Goal: Transaction & Acquisition: Purchase product/service

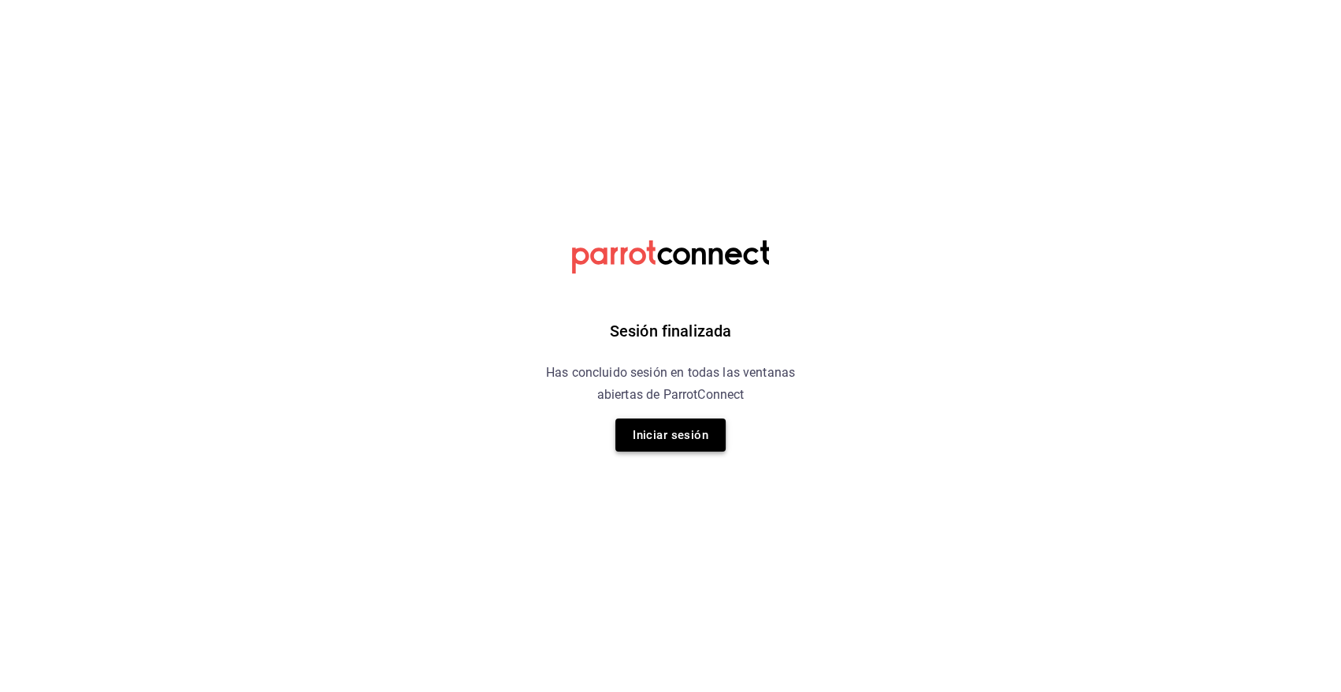
click at [665, 437] on button "Iniciar sesión" at bounding box center [671, 435] width 110 height 33
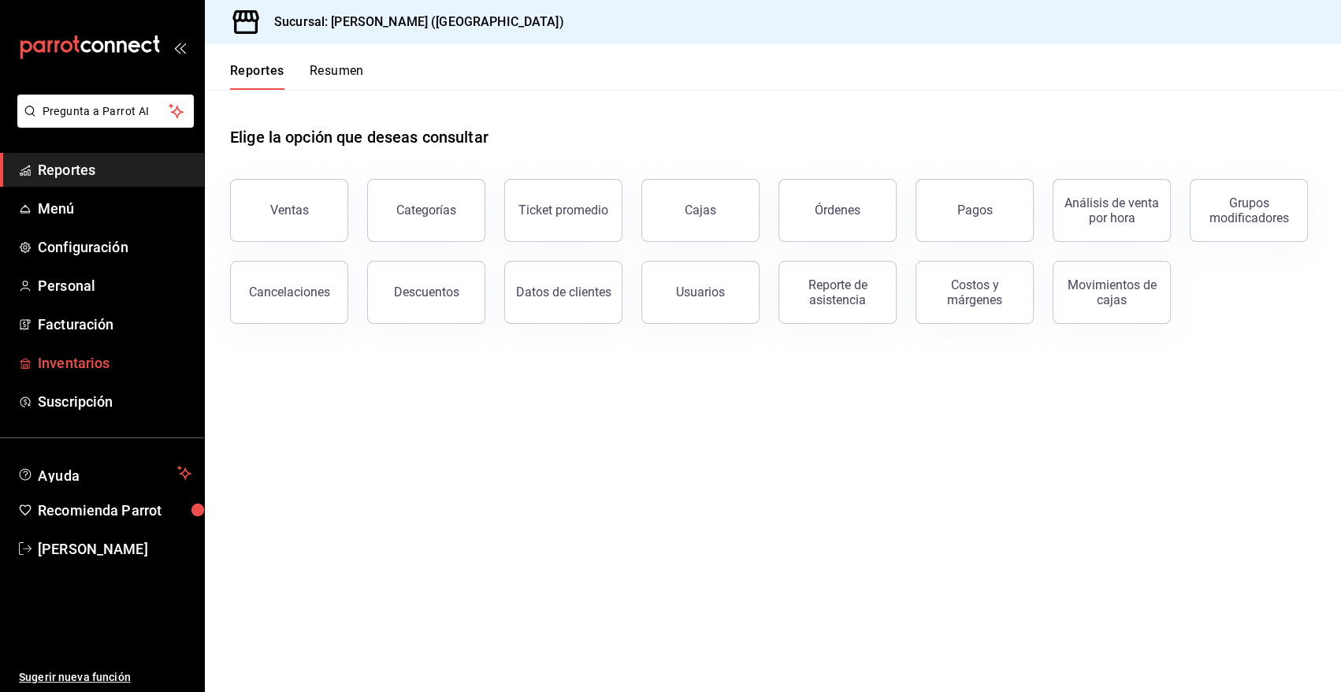
click at [72, 362] on span "Inventarios" at bounding box center [115, 362] width 154 height 21
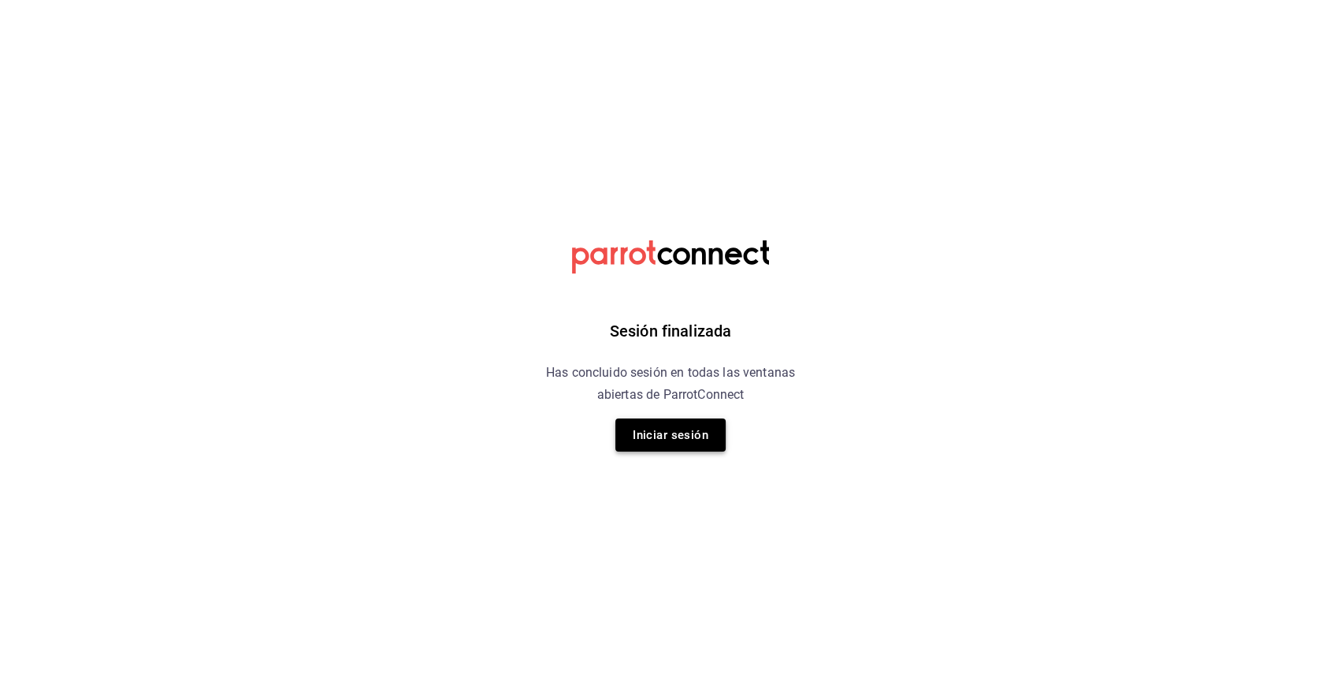
click at [649, 446] on button "Iniciar sesión" at bounding box center [671, 435] width 110 height 33
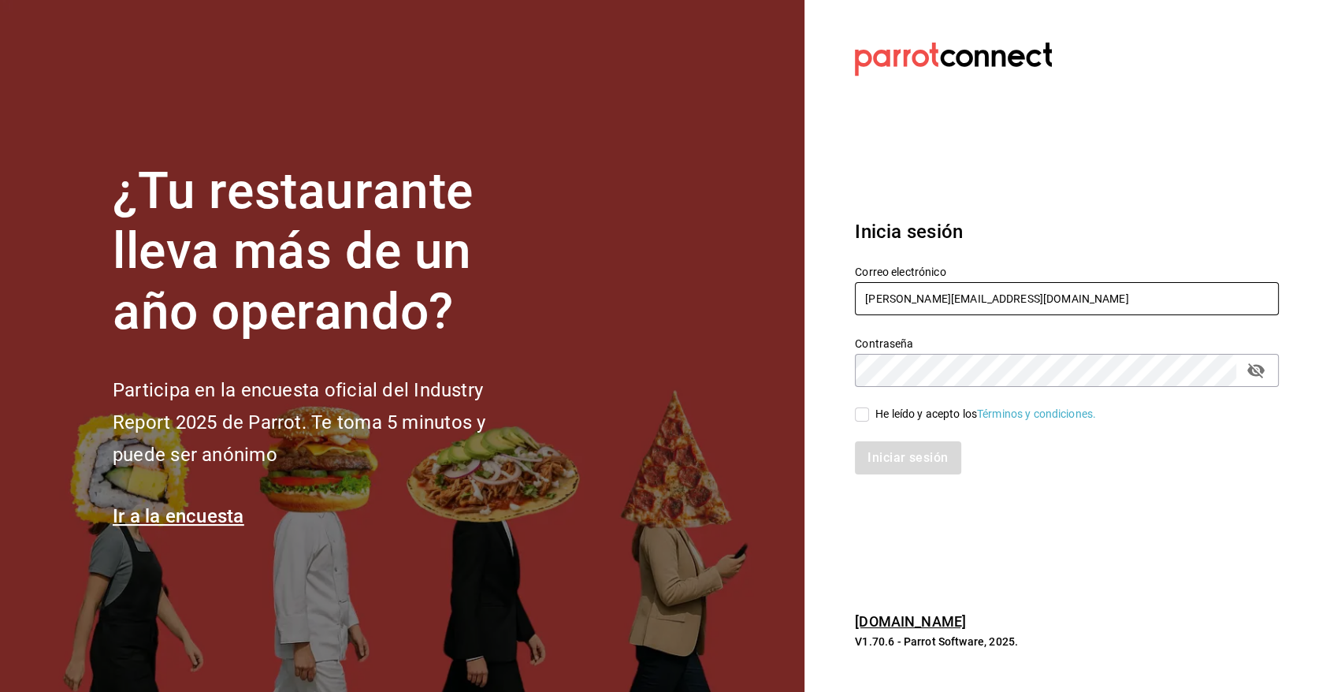
click at [931, 300] on input "angy.rpp@gmail.com" at bounding box center [1067, 298] width 424 height 33
type input "heriberto_17mc@hotmail.com"
click at [857, 417] on input "He leído y acepto los Términos y condiciones." at bounding box center [862, 414] width 14 height 14
checkbox input "true"
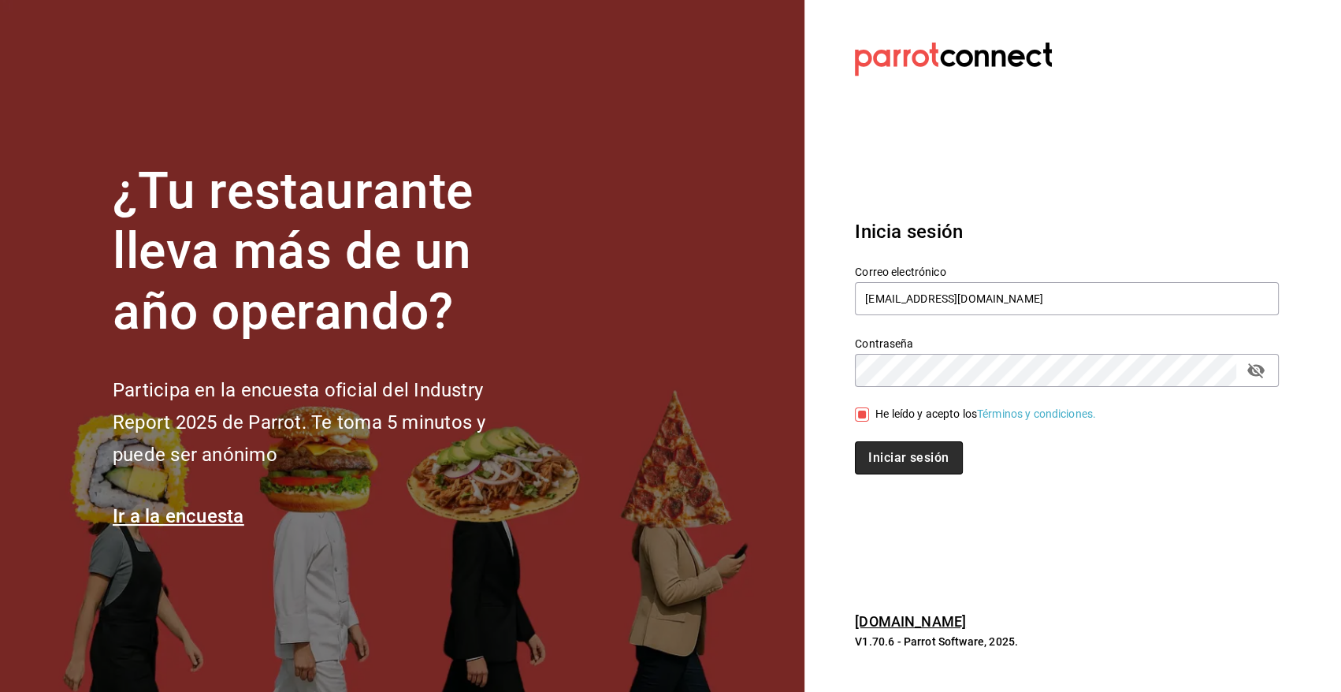
click at [881, 461] on button "Iniciar sesión" at bounding box center [908, 457] width 107 height 33
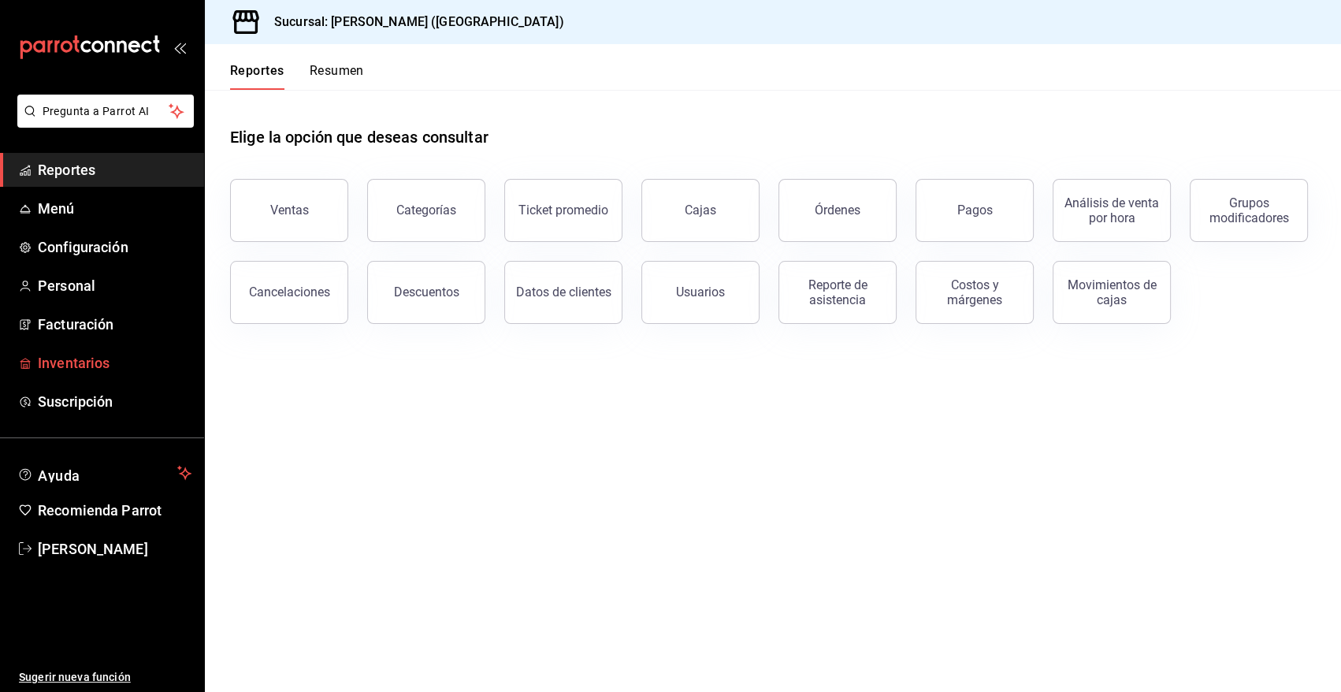
click at [99, 359] on span "Inventarios" at bounding box center [115, 362] width 154 height 21
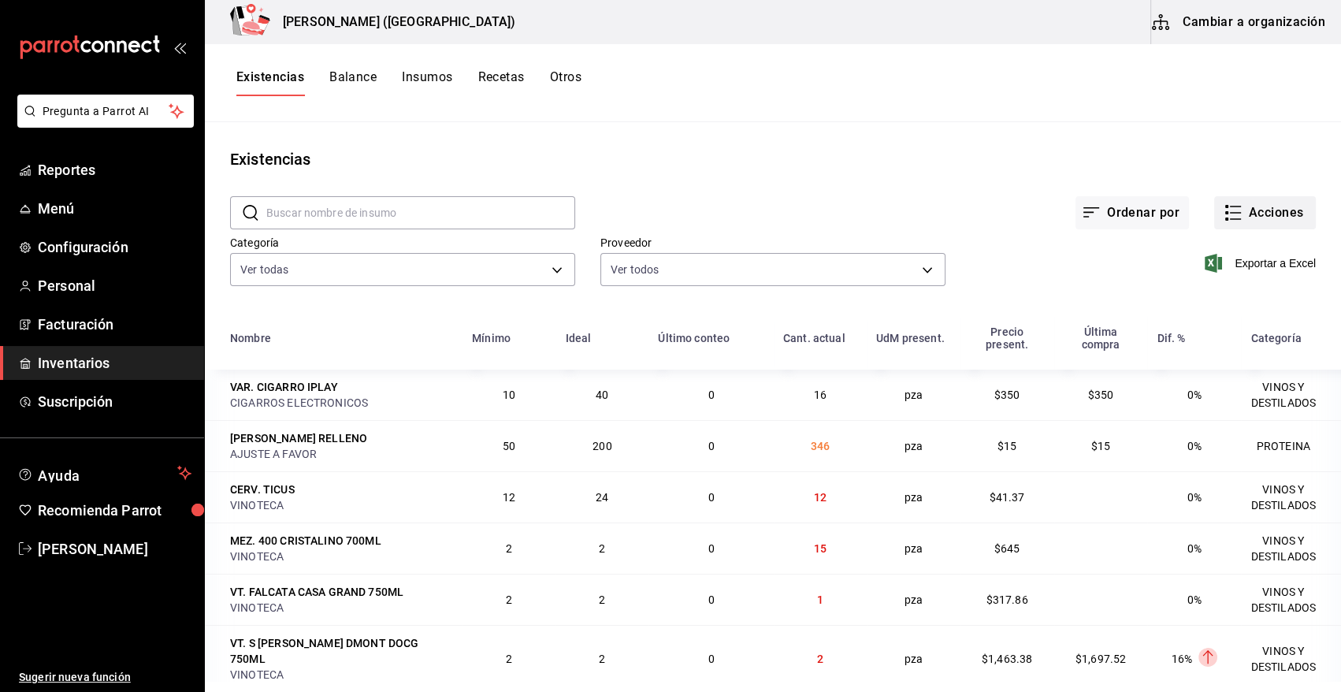
click at [1265, 218] on button "Acciones" at bounding box center [1266, 212] width 102 height 33
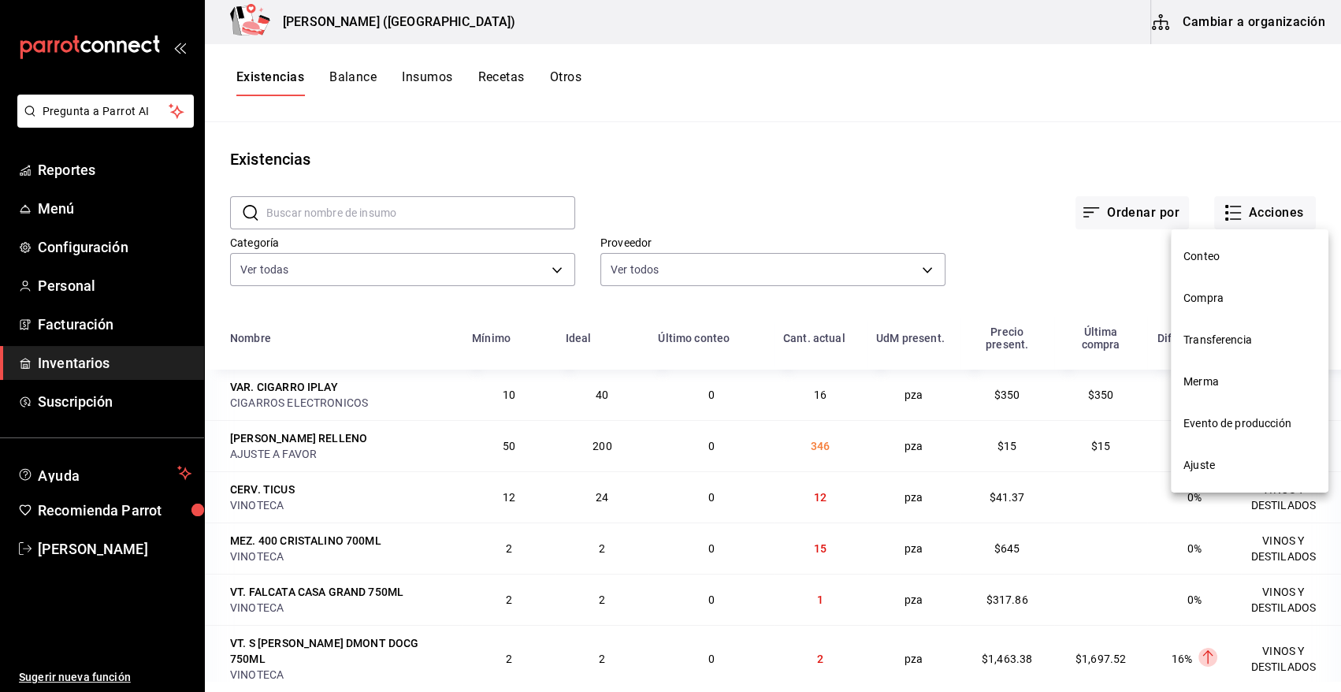
click at [1189, 302] on span "Compra" at bounding box center [1250, 298] width 132 height 17
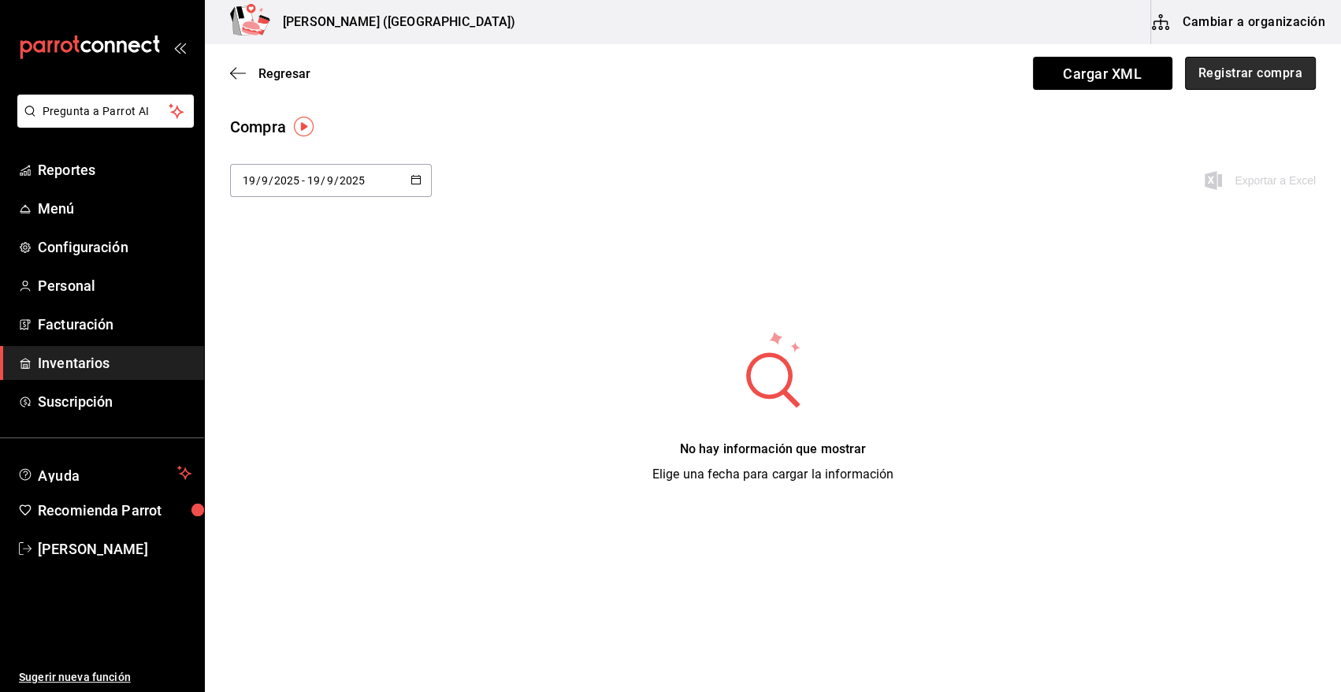
click at [1222, 81] on button "Registrar compra" at bounding box center [1250, 73] width 131 height 33
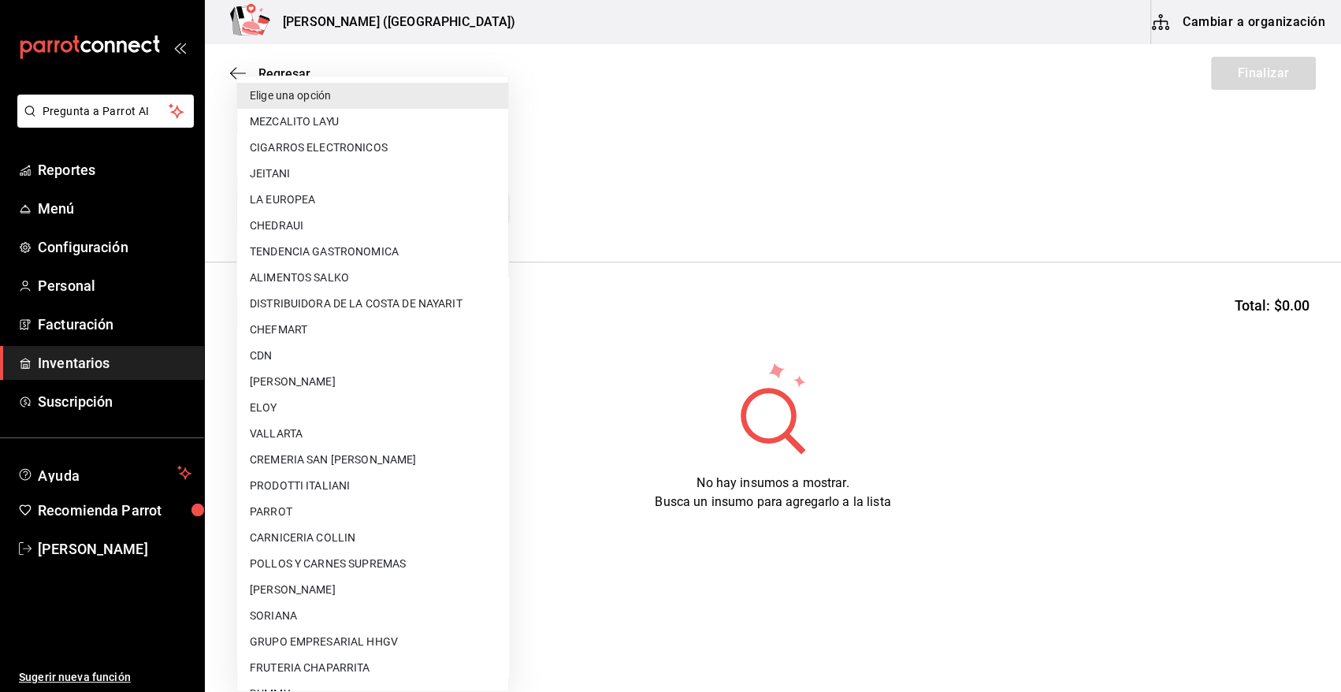
click at [417, 203] on body "Pregunta a Parrot AI Reportes Menú Configuración Personal Facturación Inventari…" at bounding box center [670, 301] width 1341 height 603
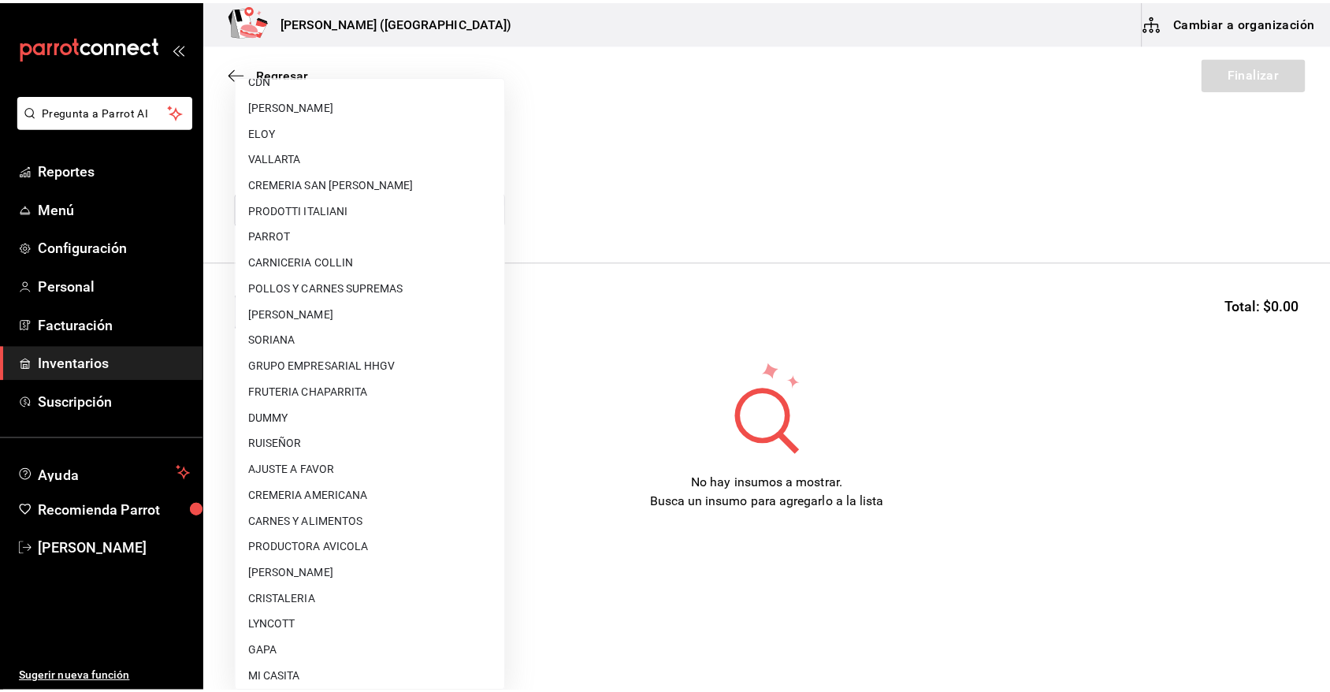
scroll to position [276, 0]
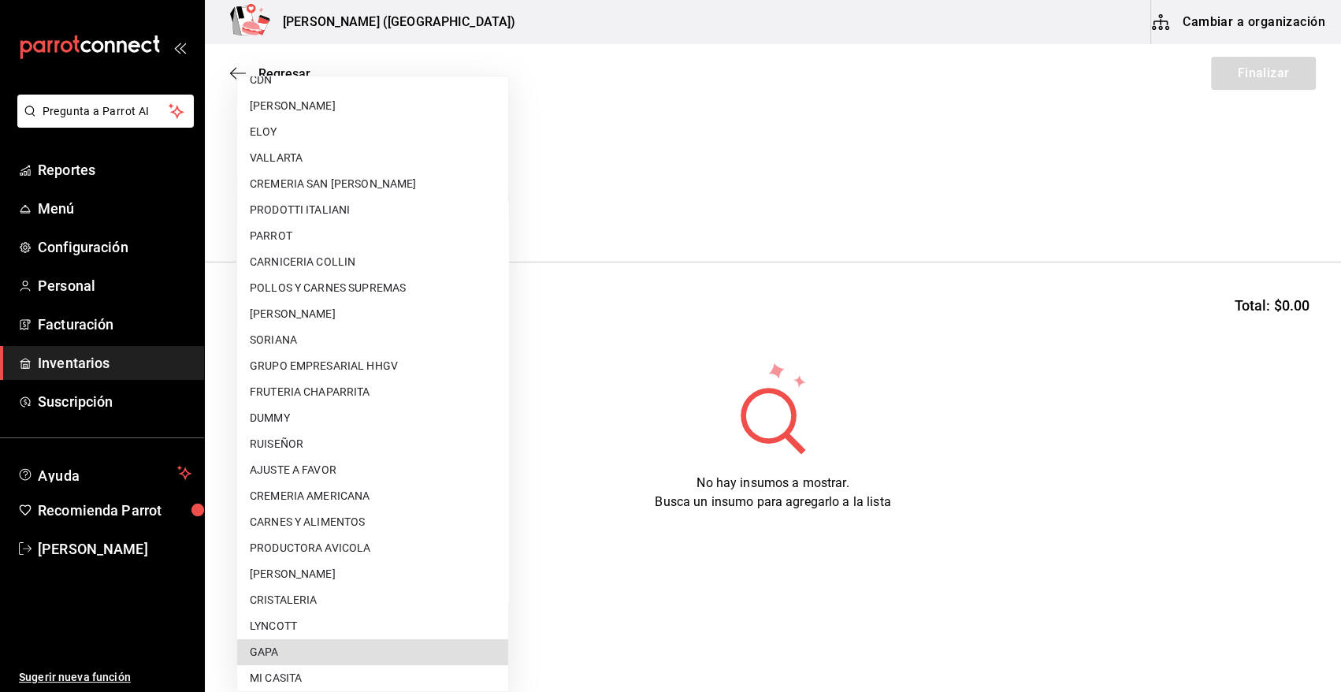
click at [326, 656] on li "GAPA" at bounding box center [372, 652] width 271 height 26
type input "67cef2db-6e67-4457-a2d1-6d93854fe5d6"
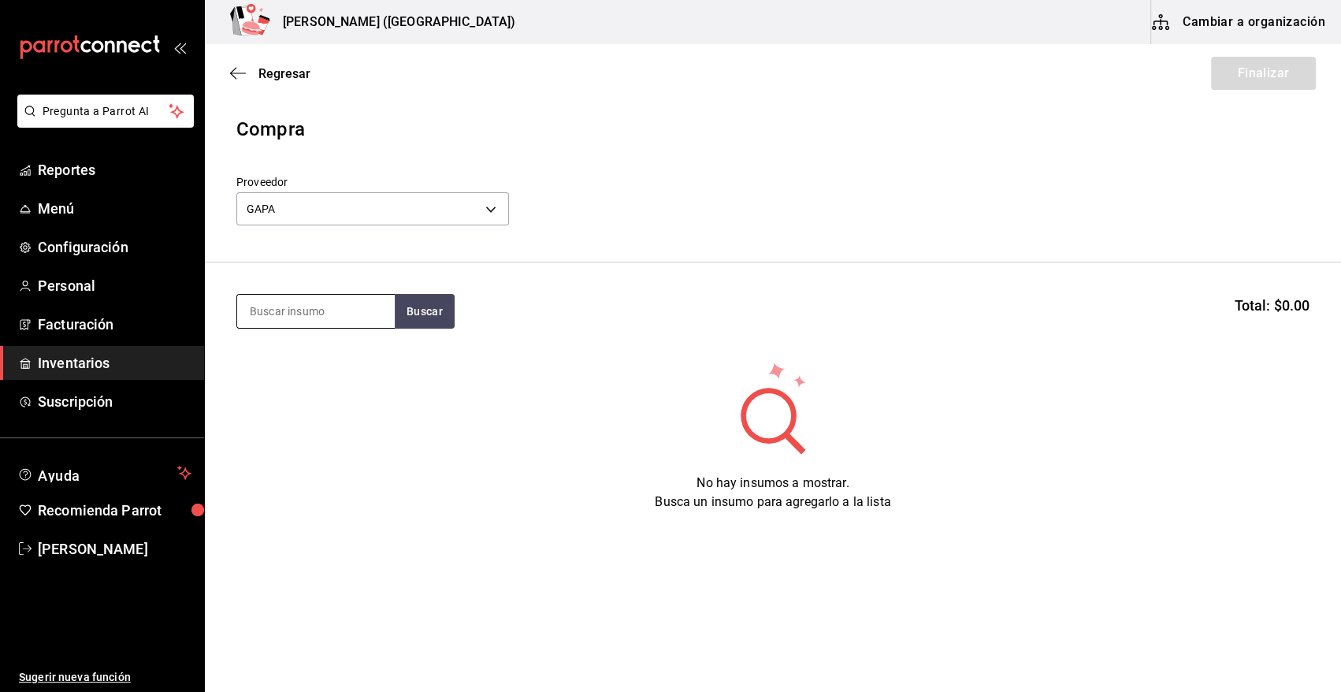
click at [297, 314] on input at bounding box center [316, 311] width 158 height 33
type input "toma"
click at [419, 306] on button "Buscar" at bounding box center [425, 311] width 60 height 35
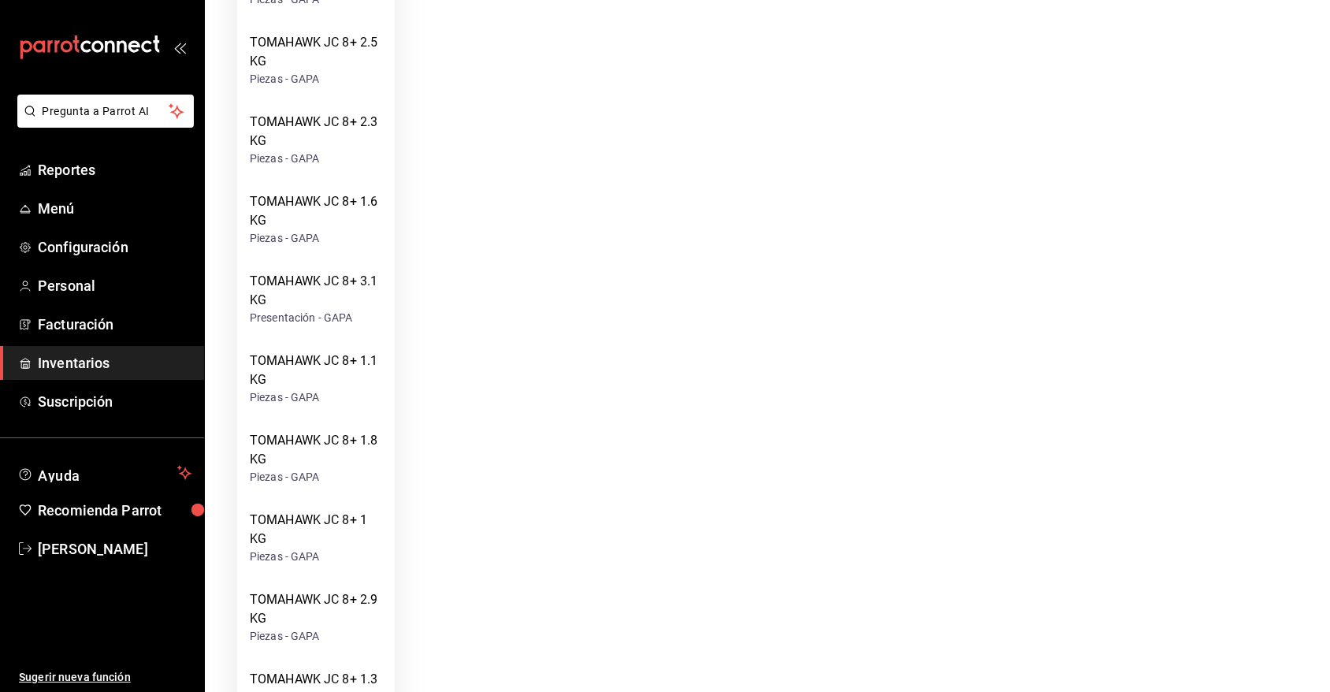
scroll to position [1479, 0]
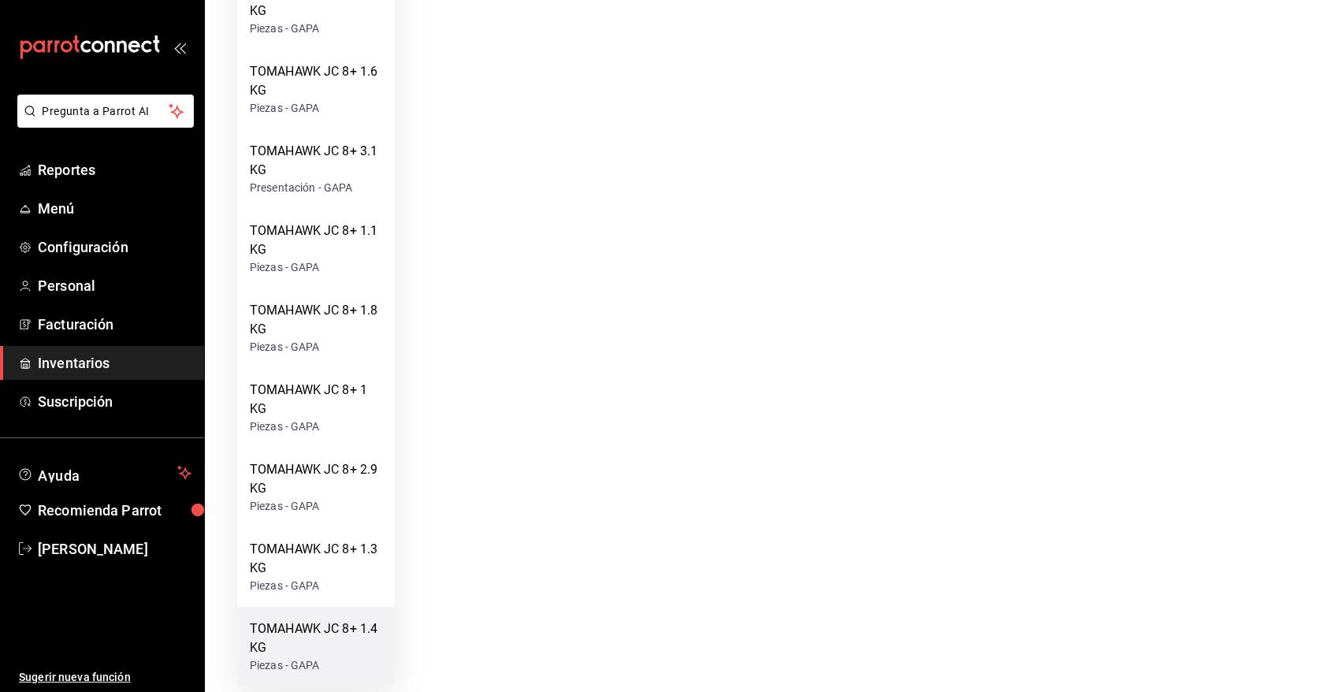
click at [346, 631] on div "TOMAHAWK JC 8+ 1.4 KG" at bounding box center [316, 639] width 132 height 38
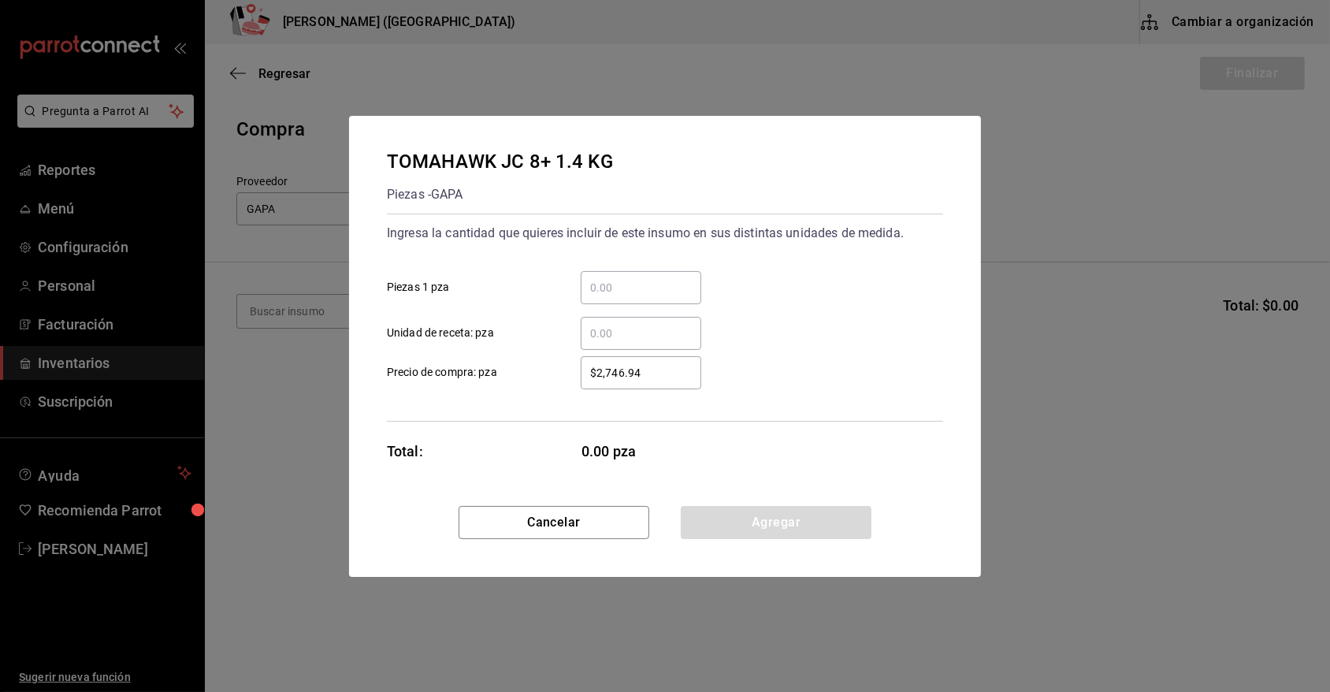
scroll to position [0, 0]
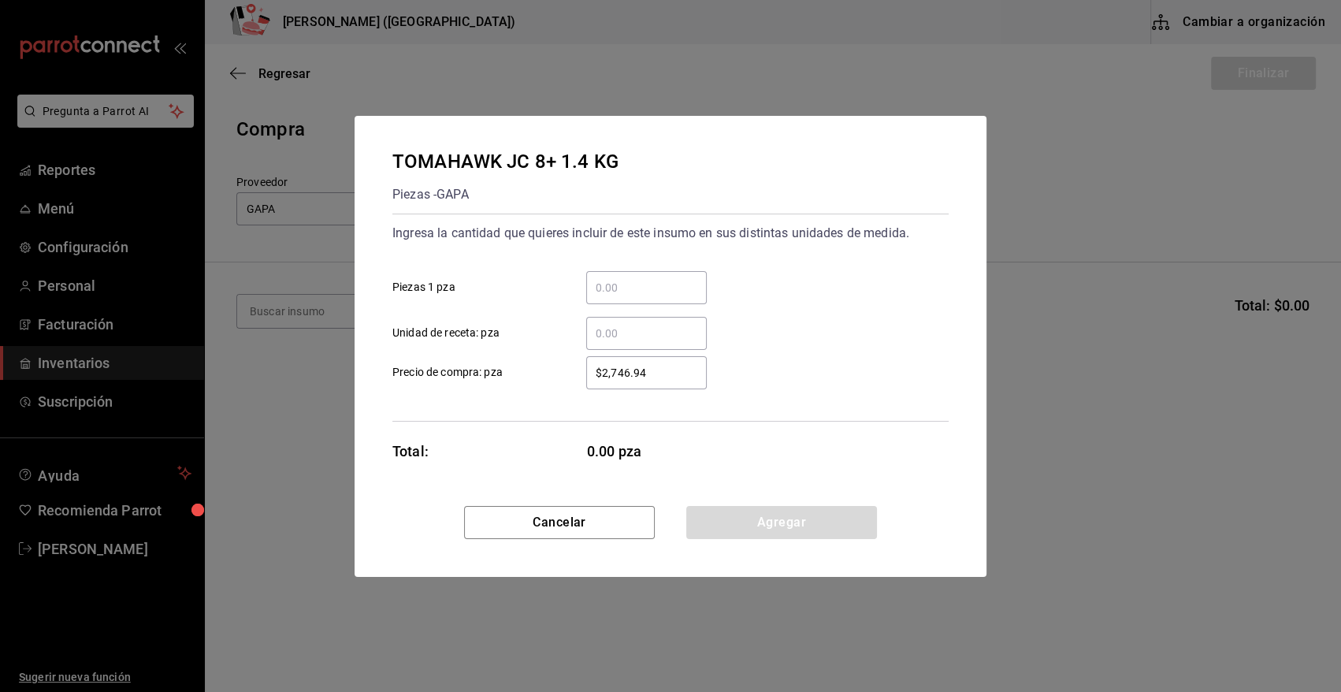
click at [626, 292] on input "​ Piezas 1 pza" at bounding box center [646, 287] width 121 height 19
type input "2"
click at [734, 266] on div "2 ​ Piezas 1 pza" at bounding box center [664, 282] width 569 height 46
drag, startPoint x: 651, startPoint y: 370, endPoint x: 577, endPoint y: 374, distance: 74.2
click at [577, 374] on div "$2,746.94 ​" at bounding box center [634, 372] width 146 height 33
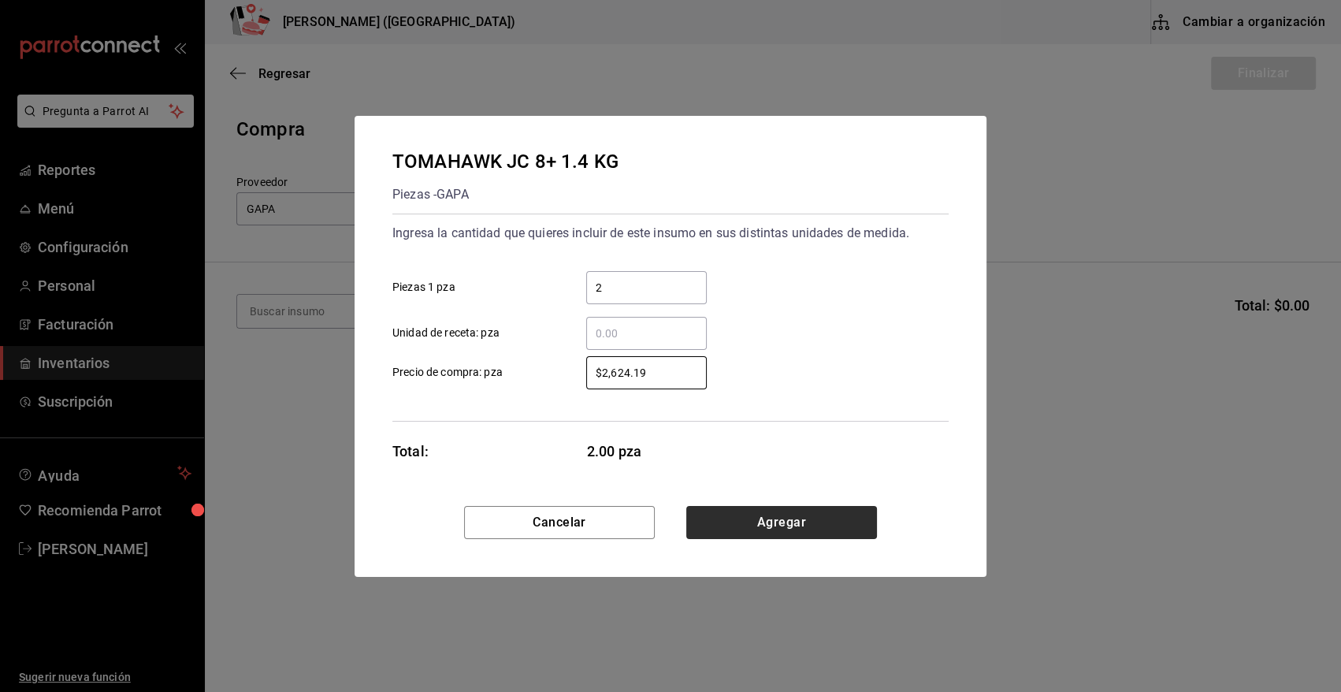
type input "$2,624.19"
click at [730, 518] on button "Agregar" at bounding box center [782, 522] width 191 height 33
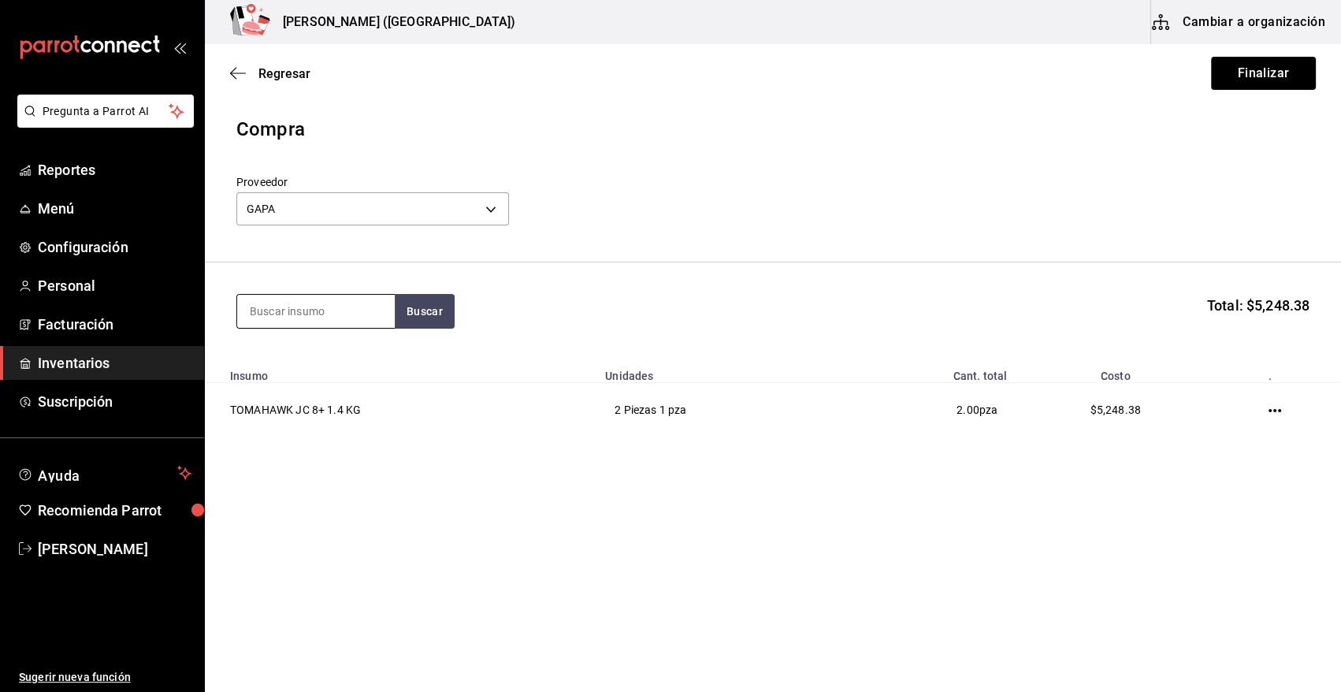
click at [328, 323] on input at bounding box center [316, 311] width 158 height 33
type input "toma"
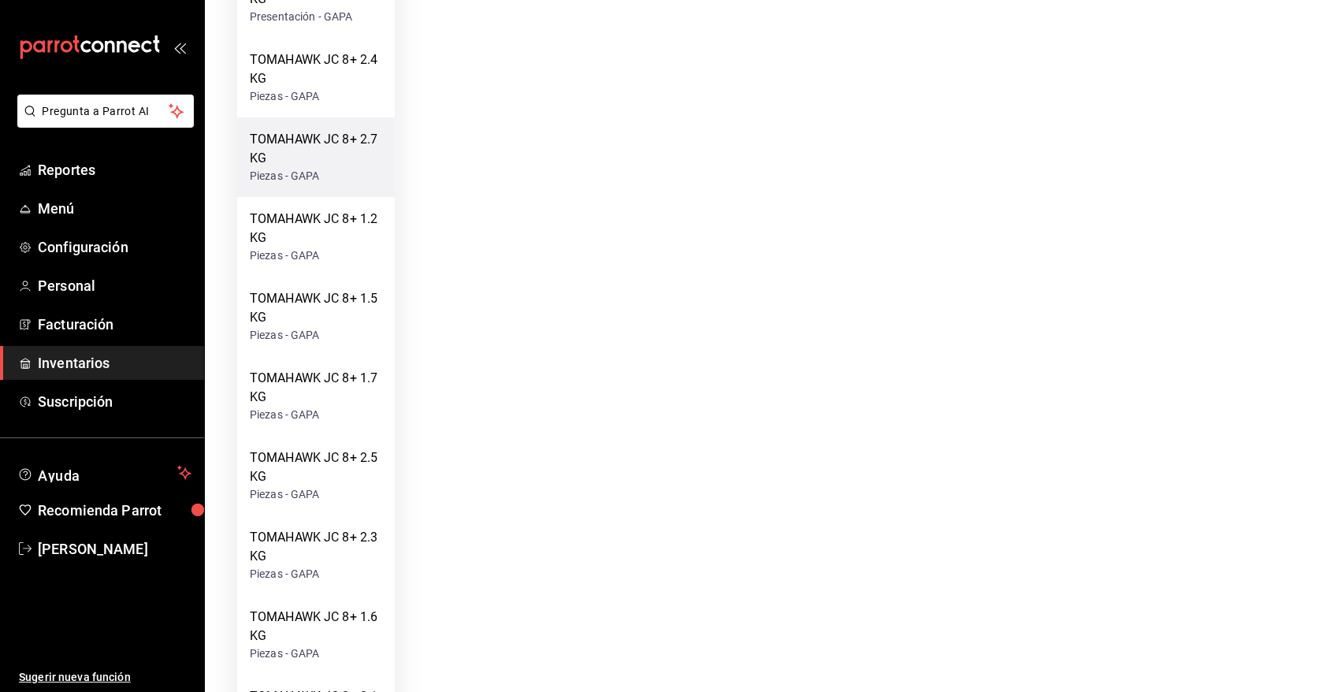
scroll to position [1038, 0]
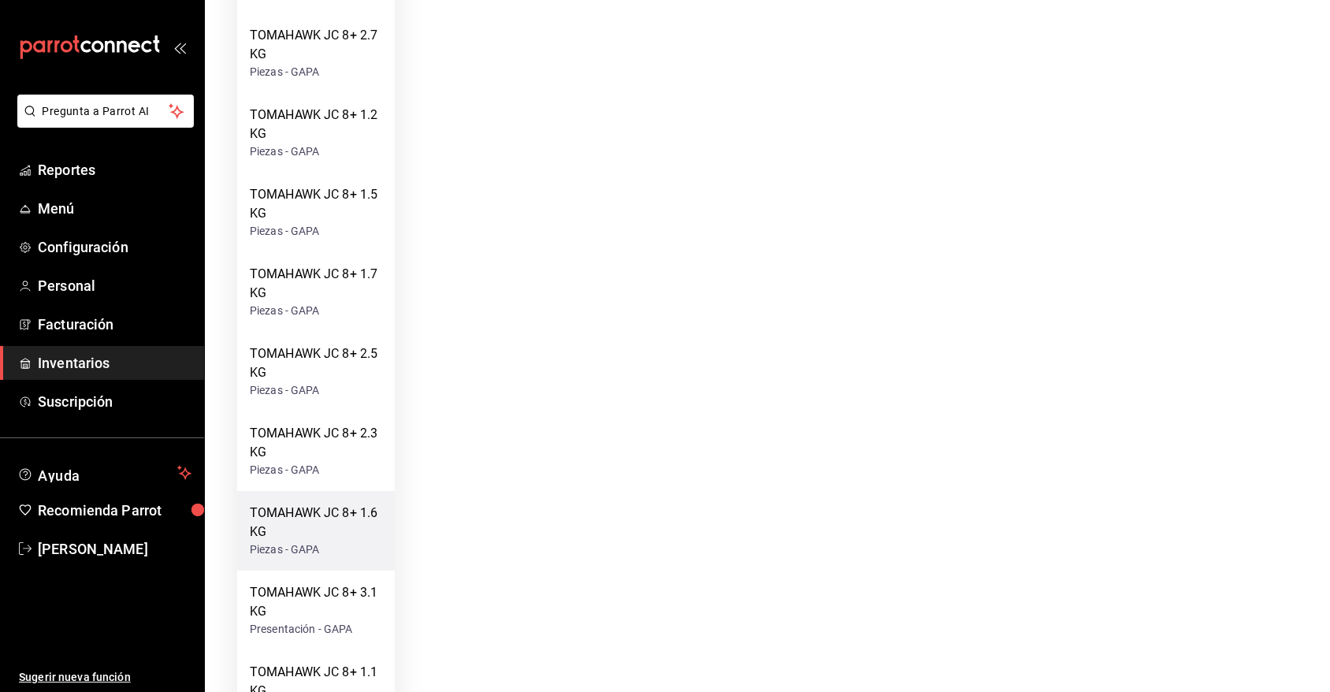
click at [354, 523] on div "TOMAHAWK JC 8+ 1.6 KG" at bounding box center [316, 523] width 132 height 38
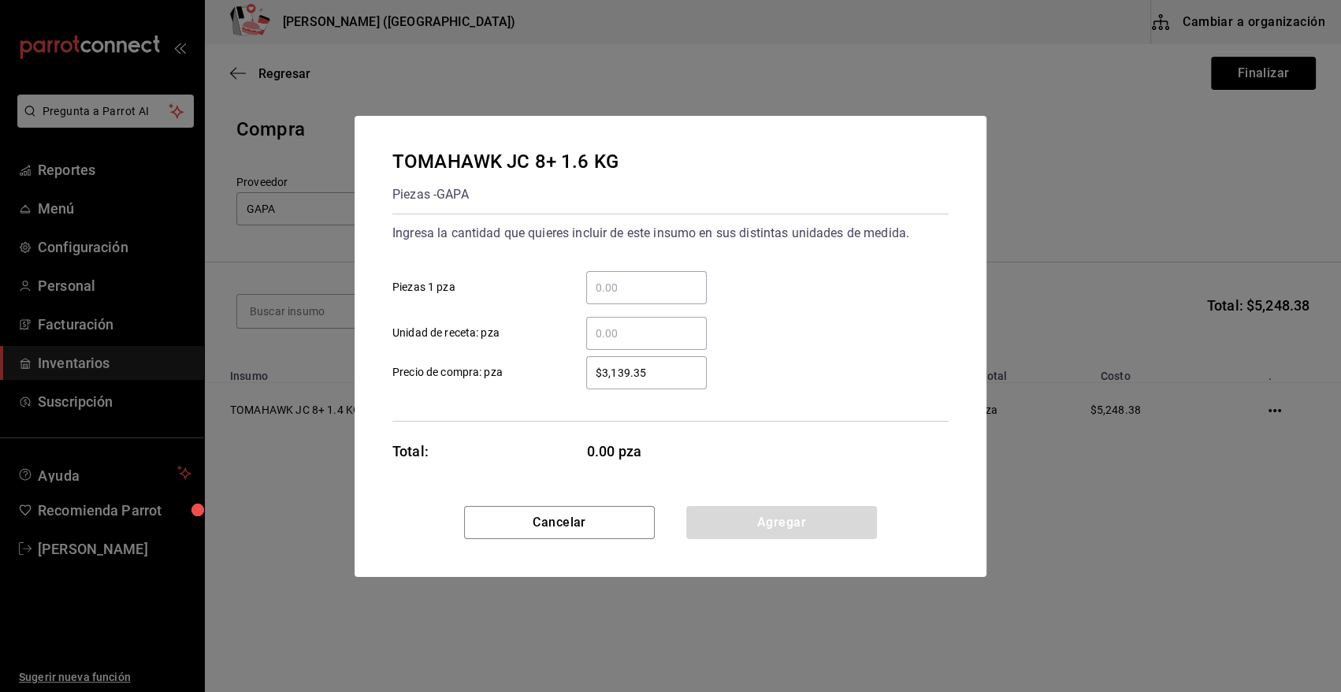
click at [634, 288] on input "​ Piezas 1 pza" at bounding box center [646, 287] width 121 height 19
type input "2"
click at [737, 267] on div "2 ​ Piezas 1 pza" at bounding box center [664, 282] width 569 height 46
drag, startPoint x: 662, startPoint y: 370, endPoint x: 519, endPoint y: 370, distance: 143.5
click at [519, 370] on label "$3,139.35 ​ Precio de compra: pza" at bounding box center [550, 372] width 314 height 33
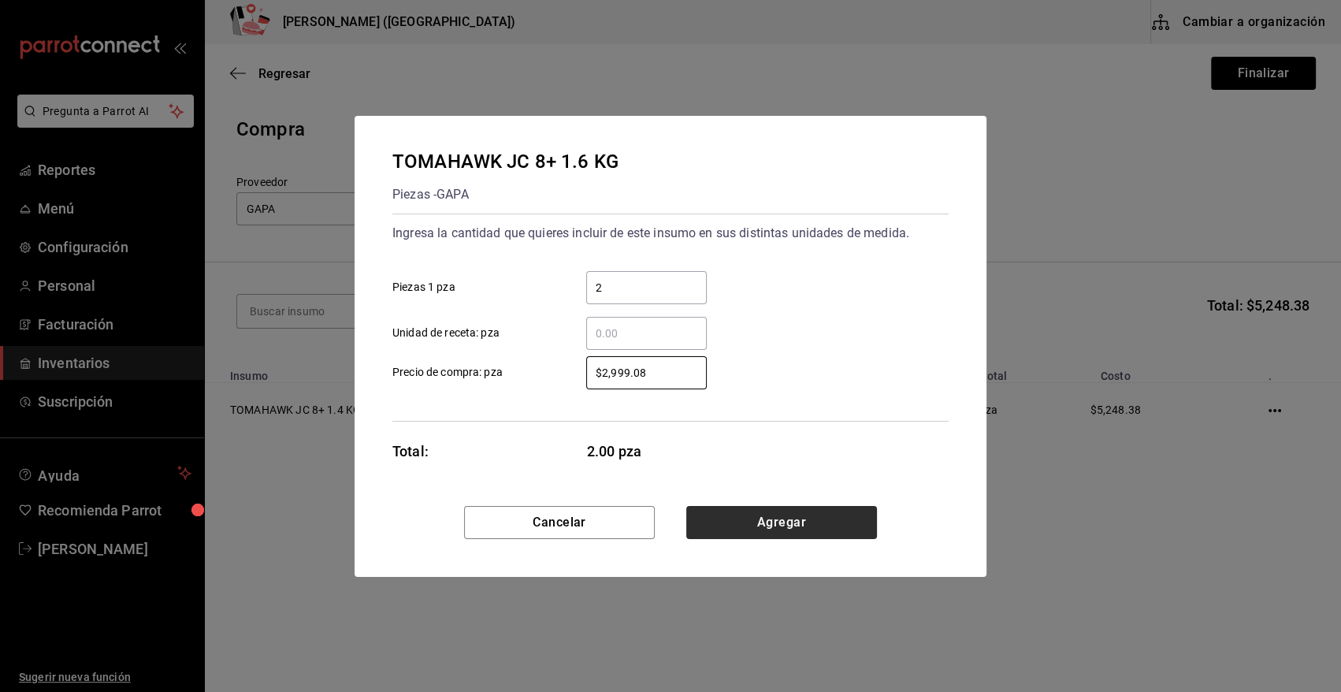
type input "$2,999.08"
click at [754, 528] on button "Agregar" at bounding box center [782, 522] width 191 height 33
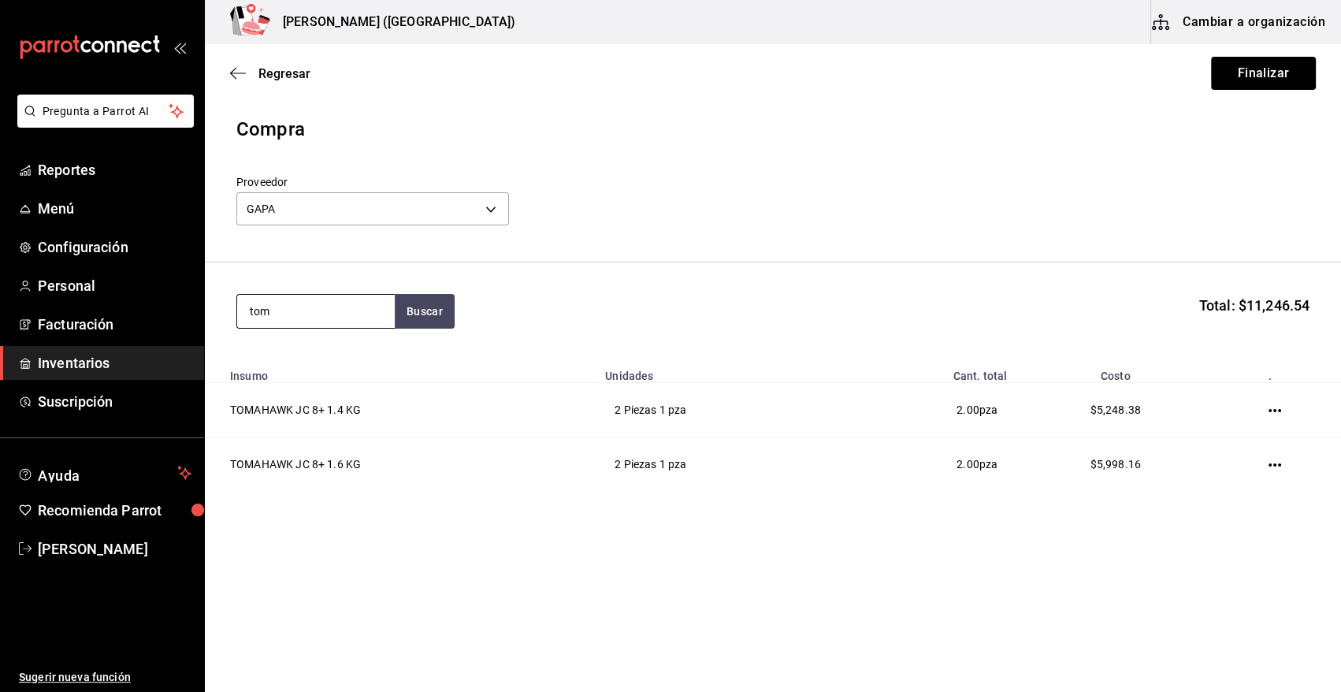
type input "toma"
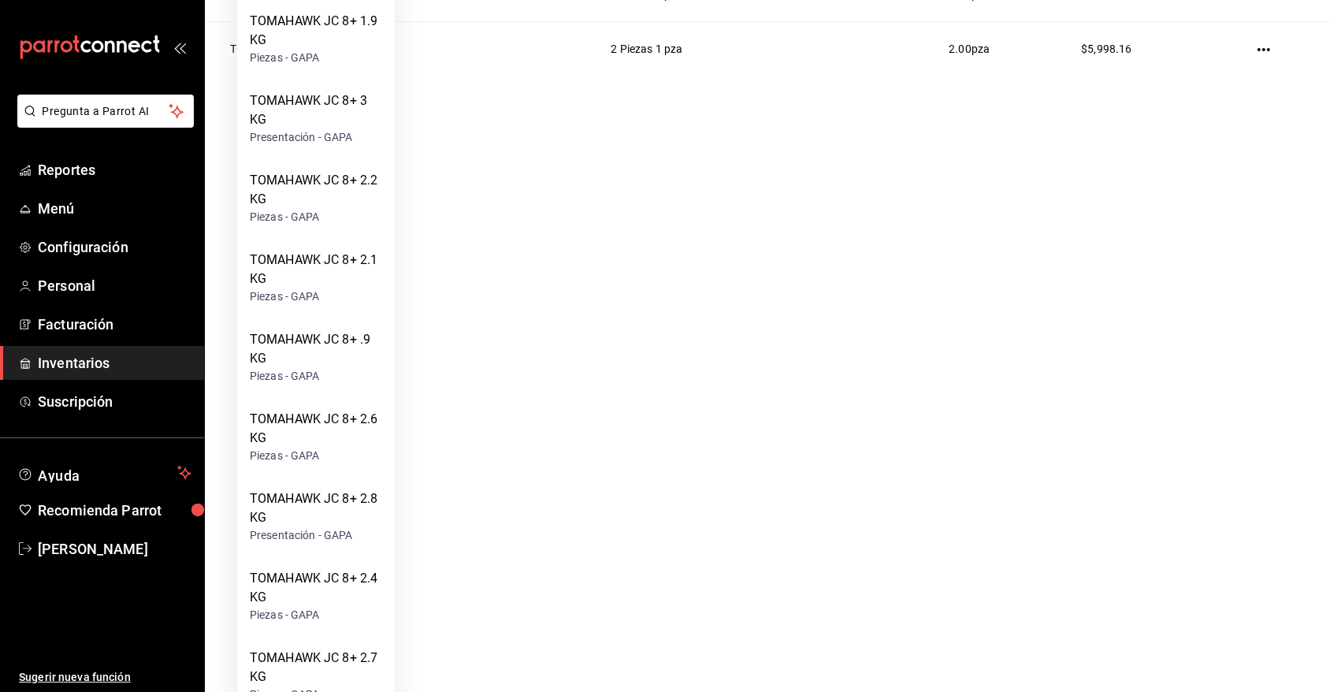
scroll to position [934, 0]
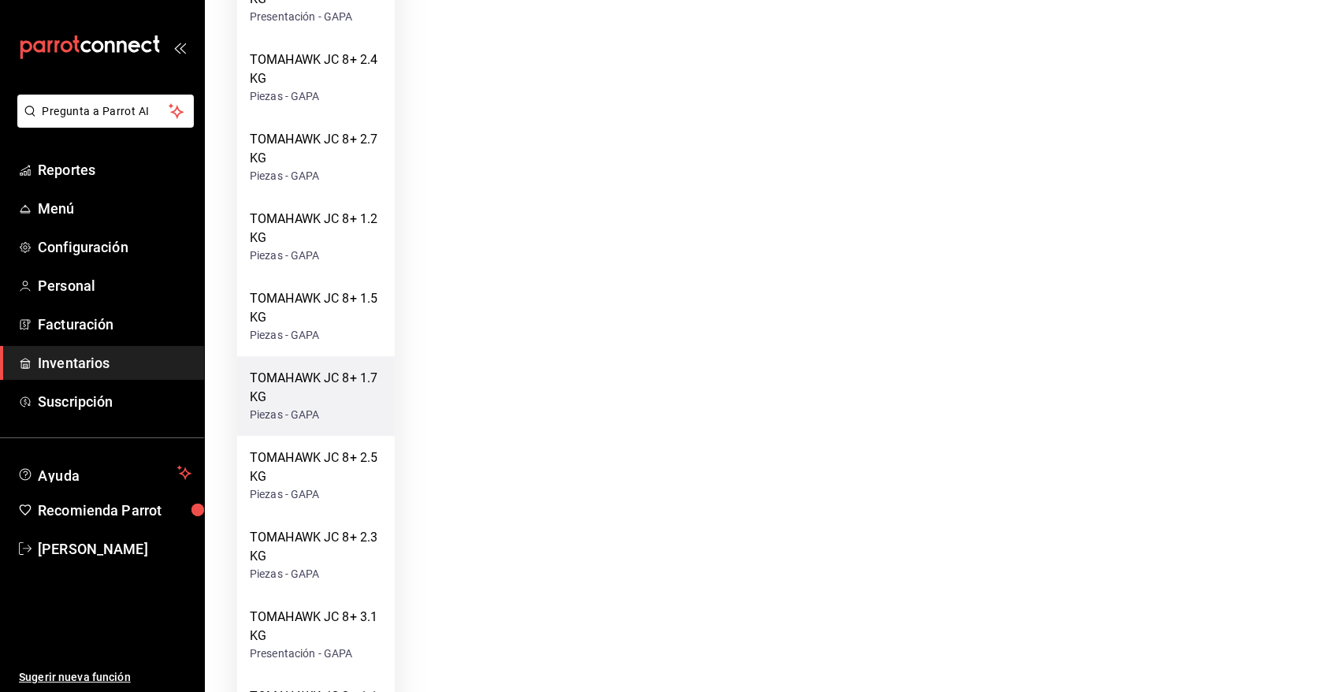
click at [372, 374] on div "TOMAHAWK JC 8+ 1.7 KG" at bounding box center [316, 388] width 132 height 38
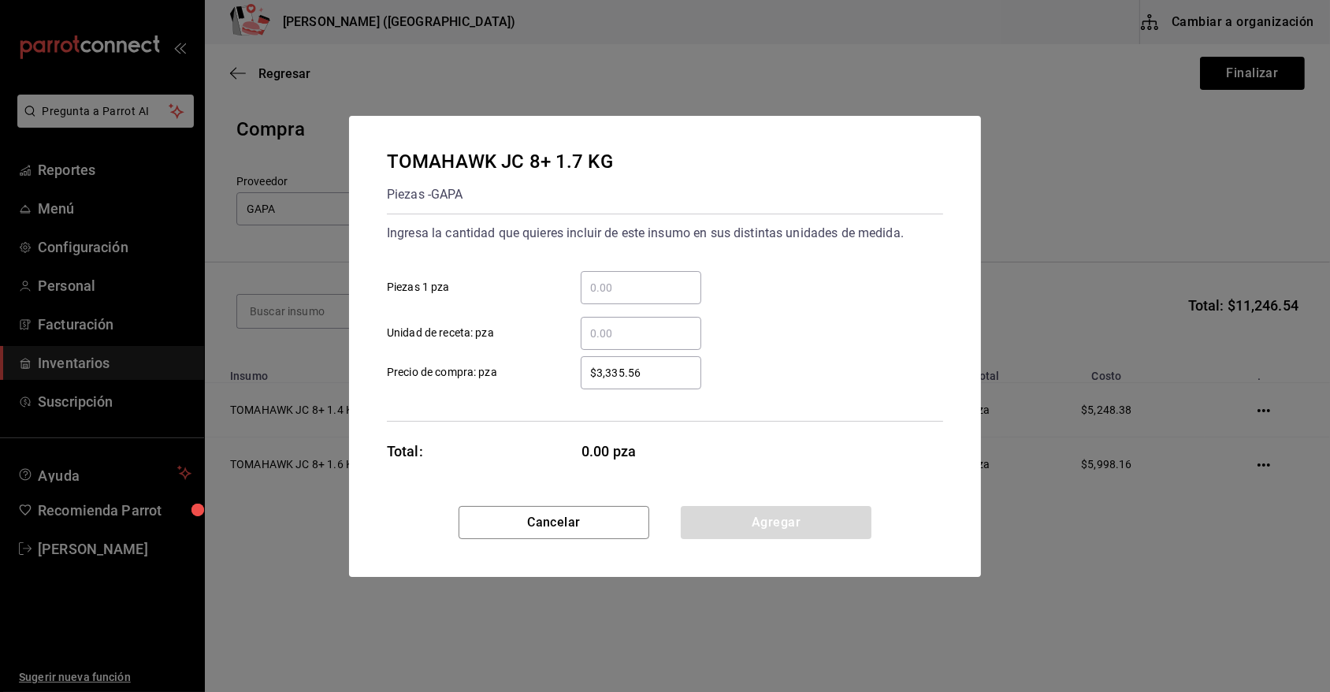
scroll to position [0, 0]
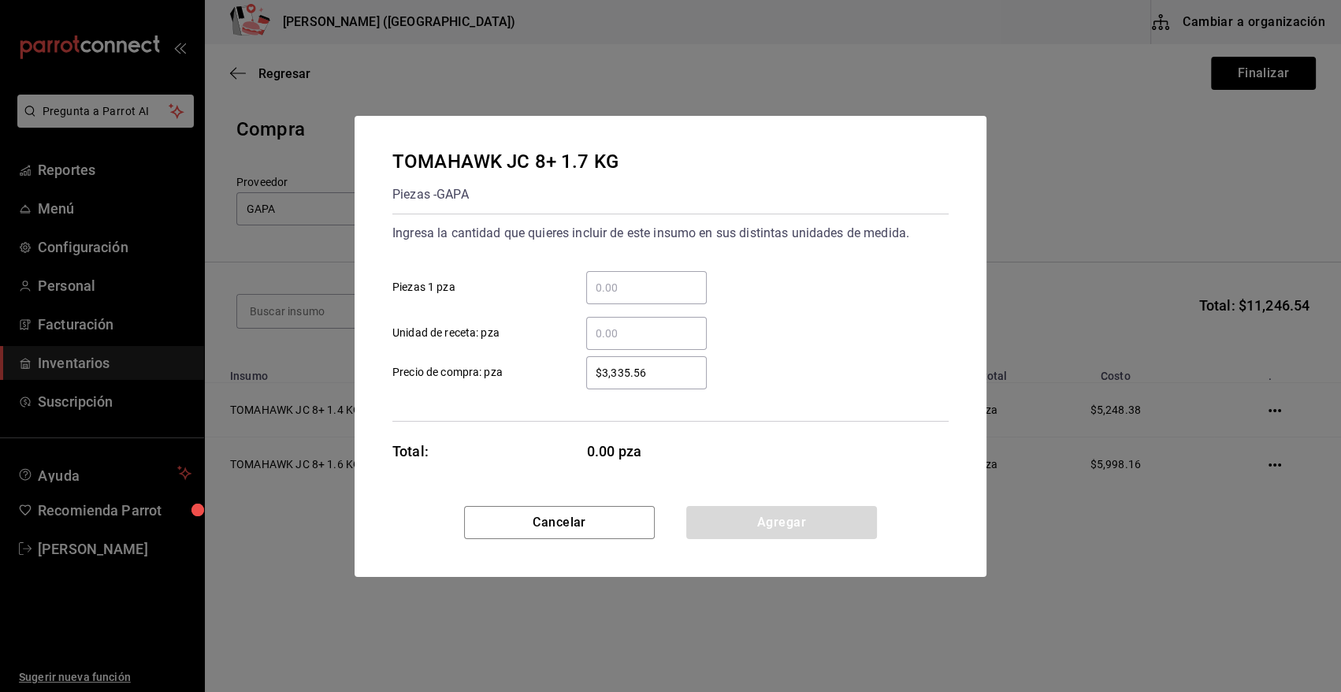
click at [660, 295] on input "​ Piezas 1 pza" at bounding box center [646, 287] width 121 height 19
type input "1"
drag, startPoint x: 763, startPoint y: 265, endPoint x: 738, endPoint y: 293, distance: 38.0
click at [761, 267] on div "1 ​ Piezas 1 pza" at bounding box center [664, 282] width 569 height 46
drag, startPoint x: 625, startPoint y: 378, endPoint x: 465, endPoint y: 389, distance: 160.3
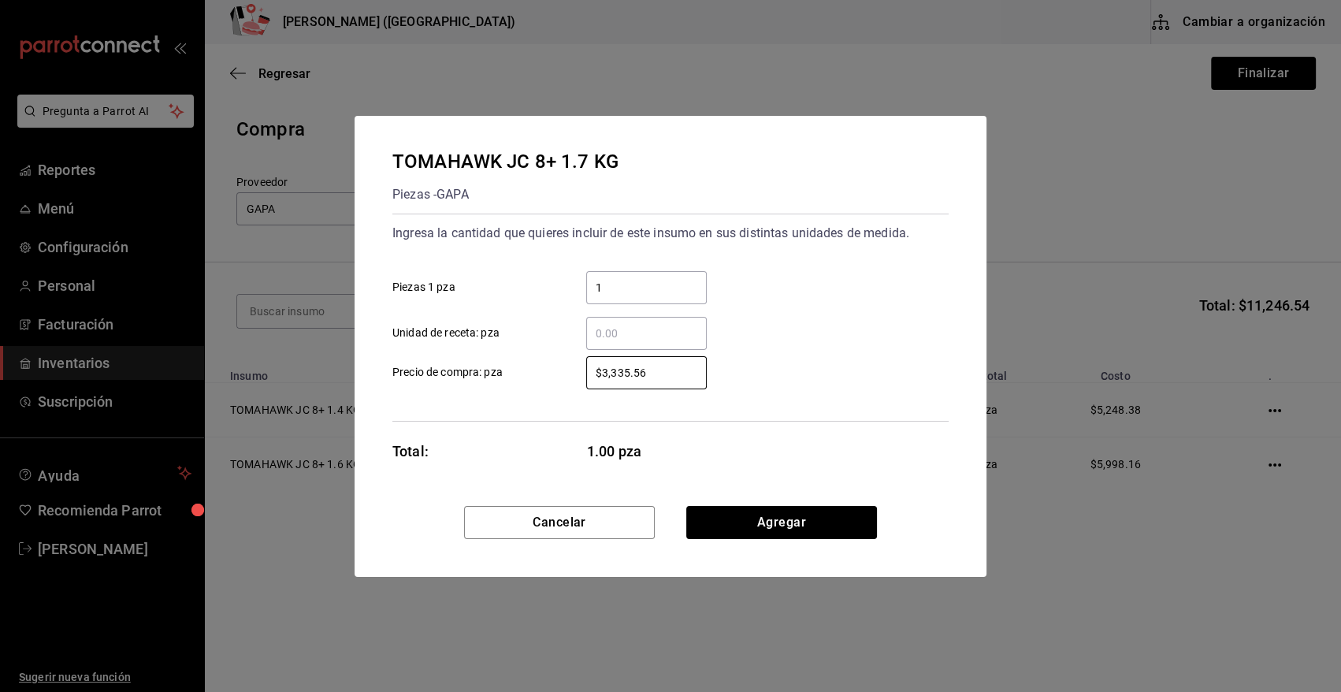
click at [465, 389] on div "Ingresa la cantidad que quieres incluir de este insumo en sus distintas unidade…" at bounding box center [671, 318] width 556 height 208
type input "$3,186.52"
click at [750, 517] on button "Agregar" at bounding box center [782, 522] width 191 height 33
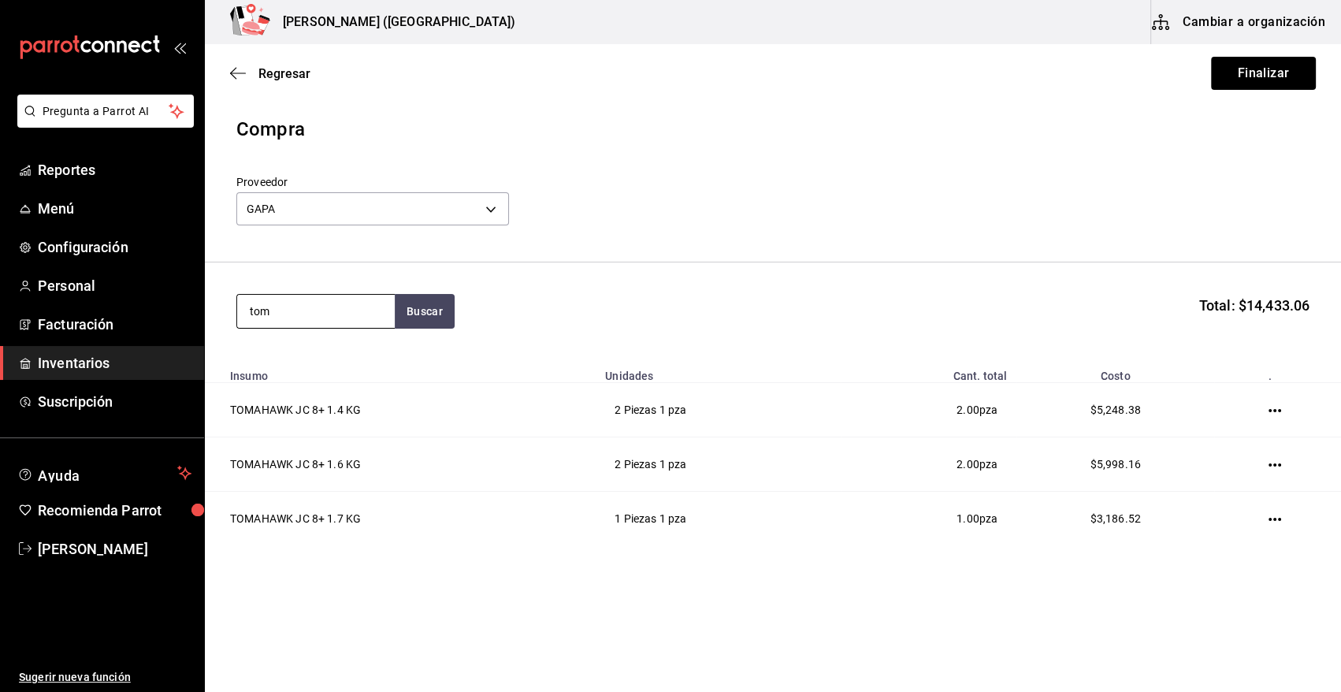
type input "toma"
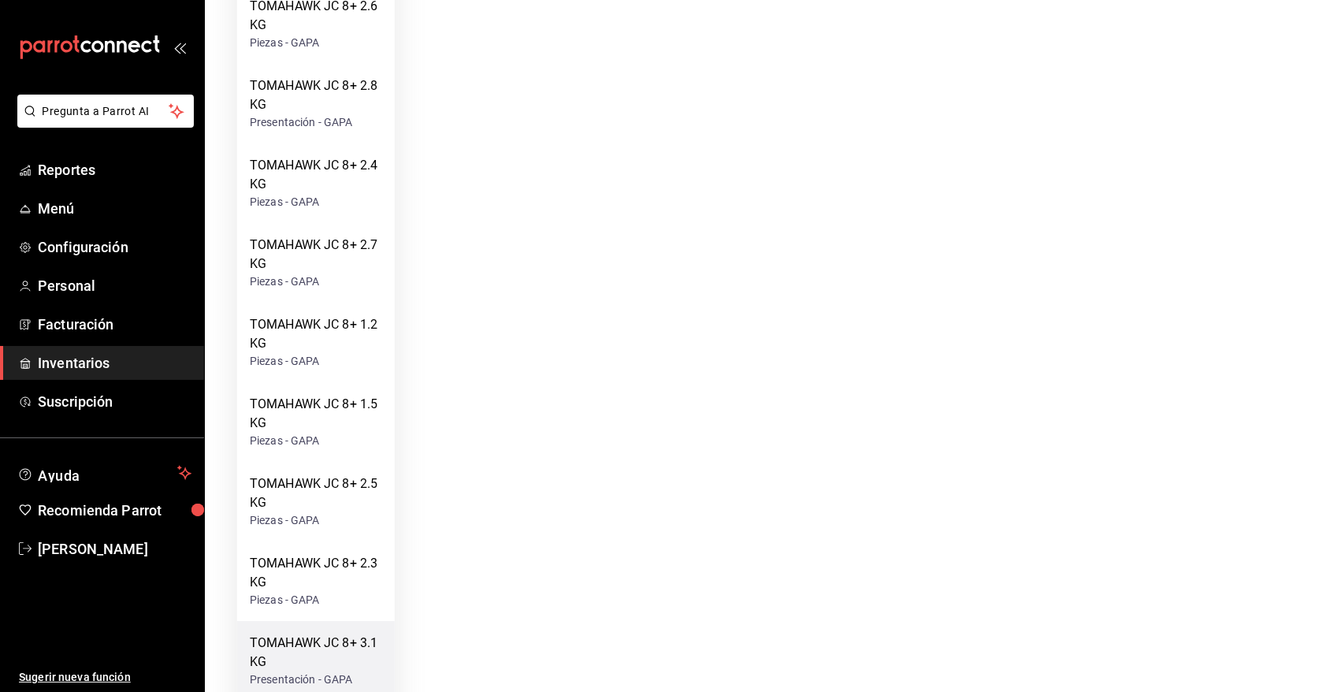
scroll to position [1241, 0]
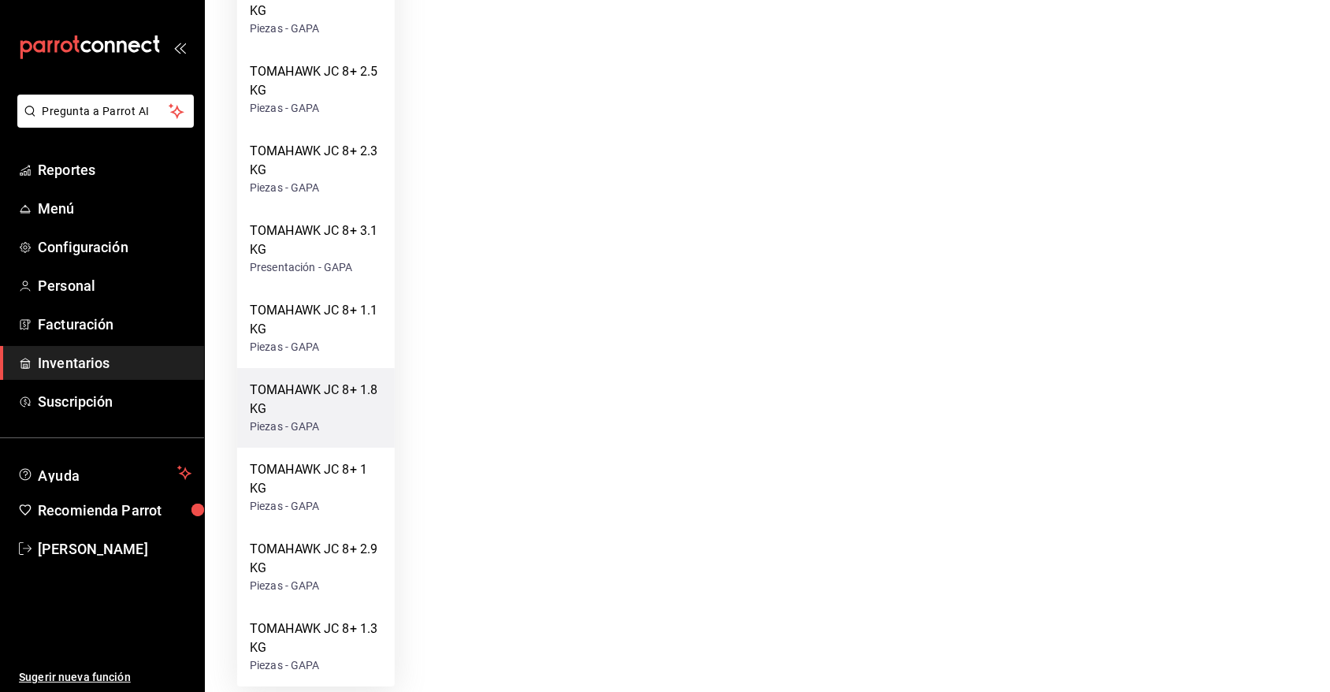
click at [337, 396] on div "TOMAHAWK JC 8+ 1.8 KG" at bounding box center [316, 400] width 132 height 38
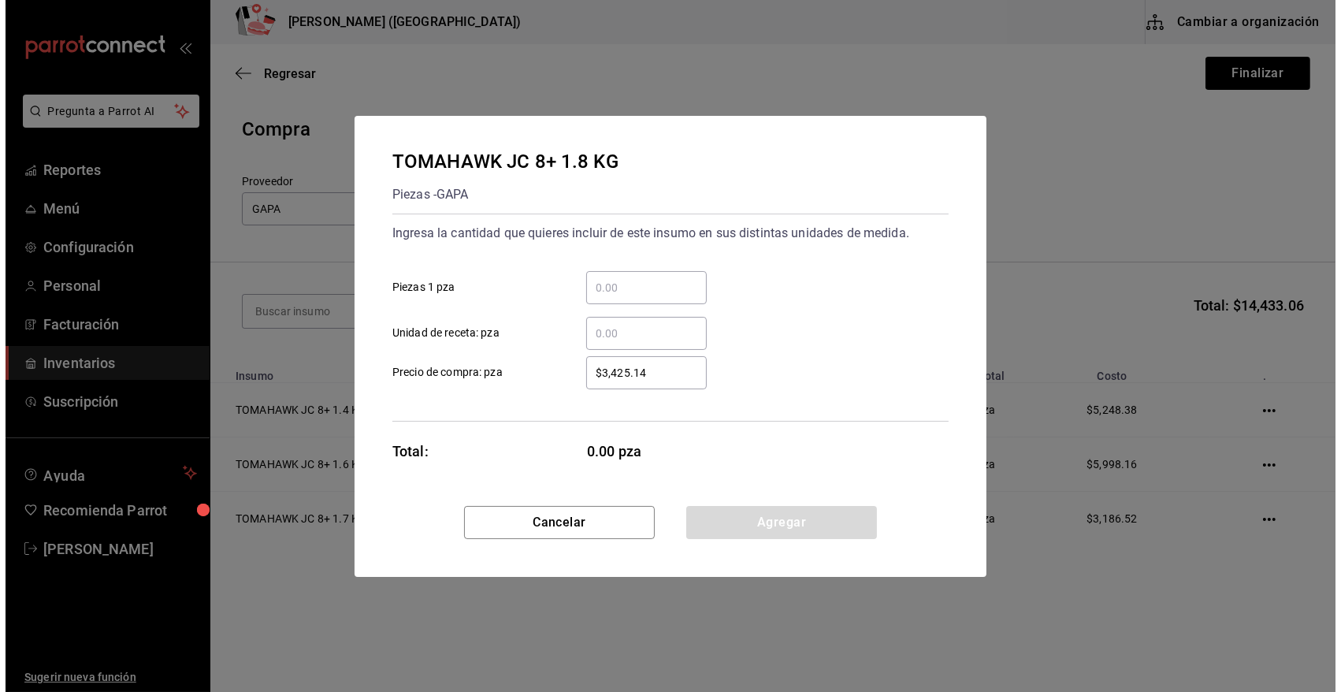
scroll to position [0, 0]
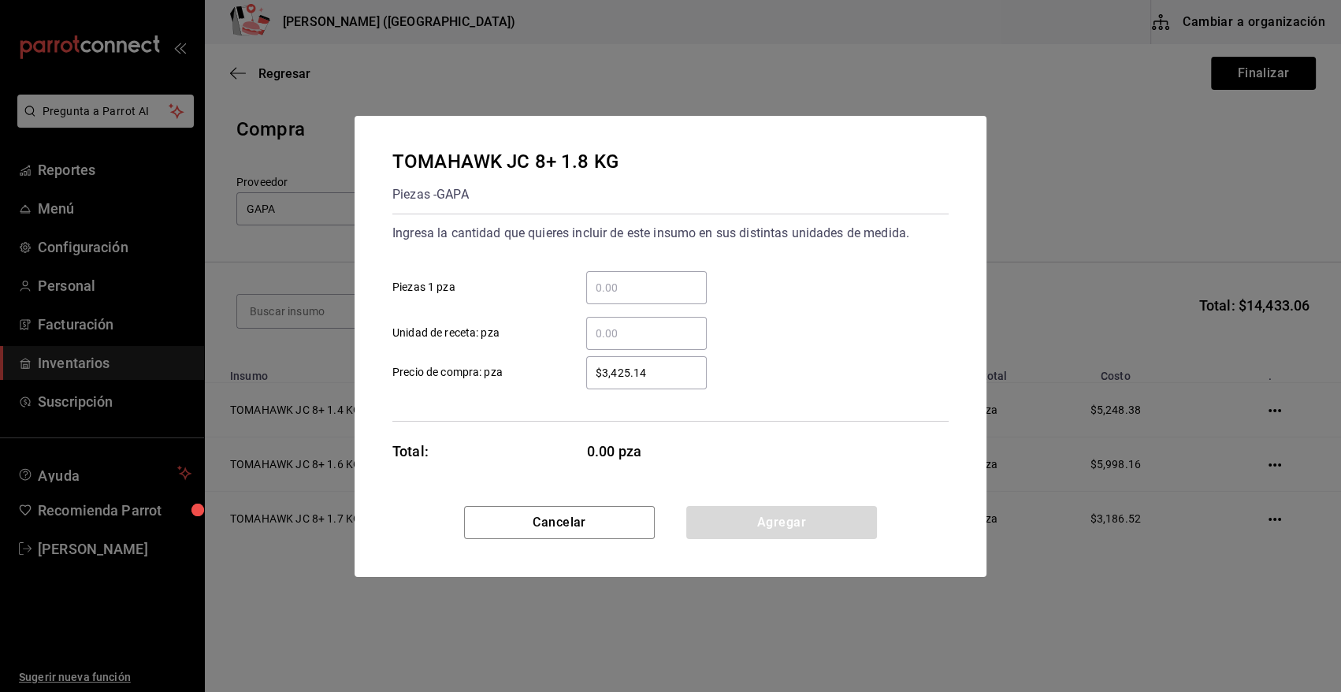
click at [650, 283] on input "​ Piezas 1 pza" at bounding box center [646, 287] width 121 height 19
type input "1"
click at [753, 238] on div "Ingresa la cantidad que quieres incluir de este insumo en sus distintas unidade…" at bounding box center [671, 233] width 556 height 25
drag, startPoint x: 679, startPoint y: 375, endPoint x: 525, endPoint y: 374, distance: 154.5
click at [525, 374] on label "$3,425.14 ​ Precio de compra: pza" at bounding box center [550, 372] width 314 height 33
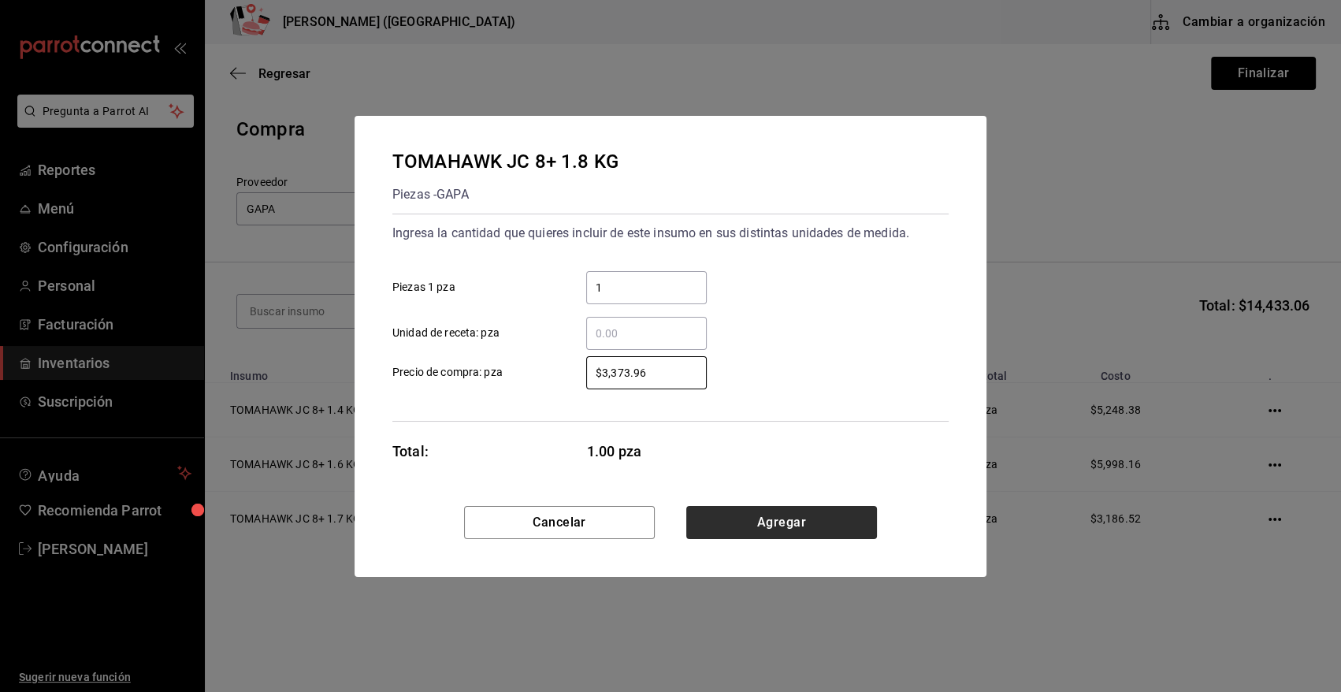
type input "$3,373.96"
click at [821, 518] on button "Agregar" at bounding box center [782, 522] width 191 height 33
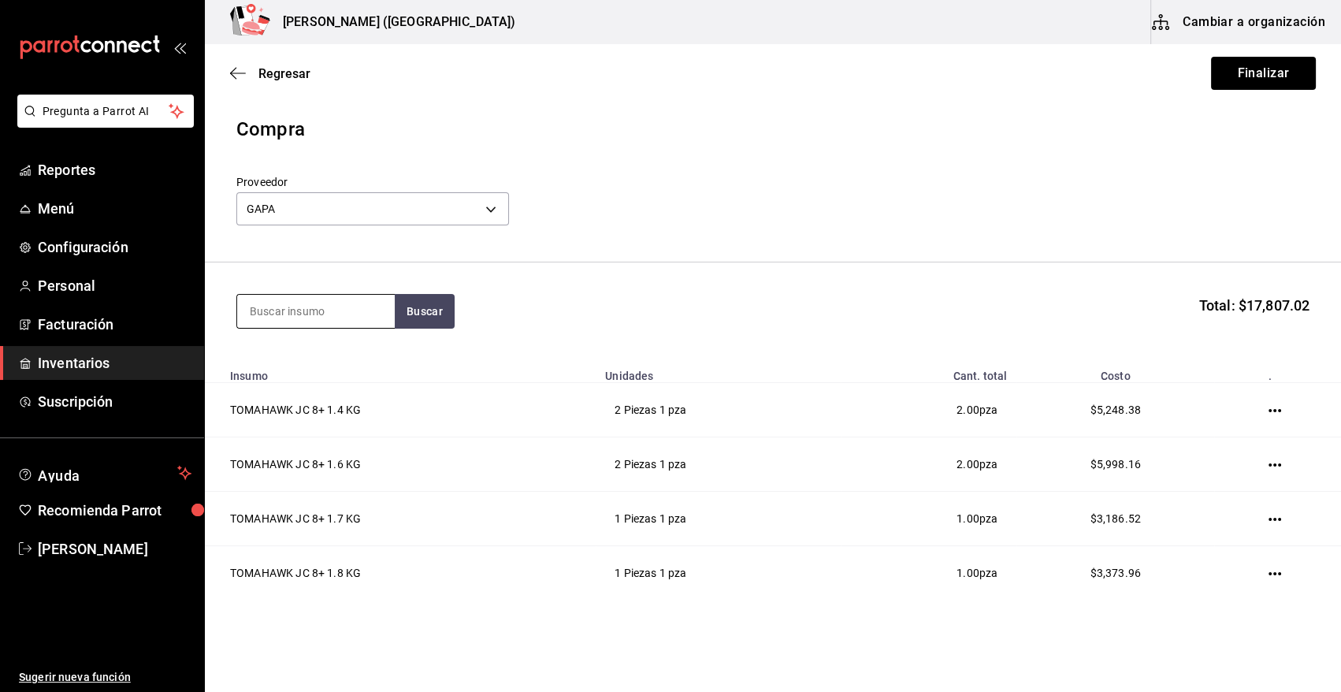
click at [277, 310] on input at bounding box center [316, 311] width 158 height 33
type input "toma"
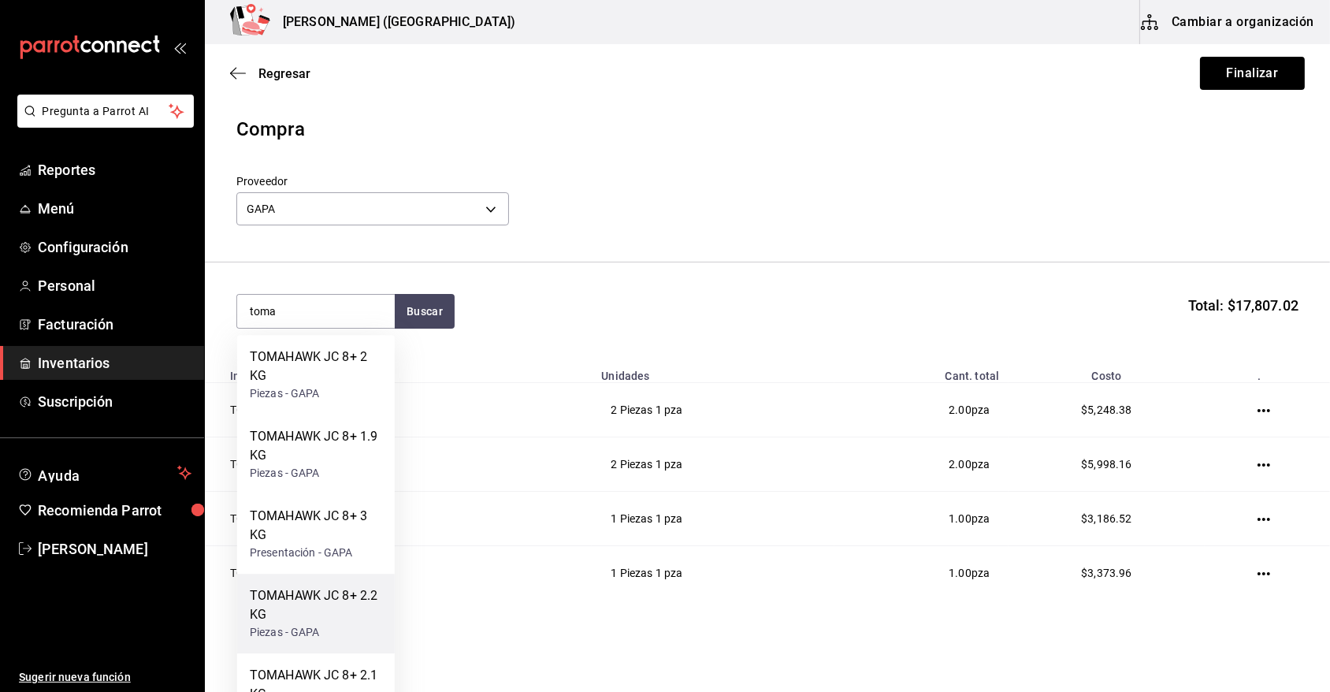
click at [364, 599] on div "TOMAHAWK JC 8+ 2.2 KG" at bounding box center [316, 605] width 132 height 38
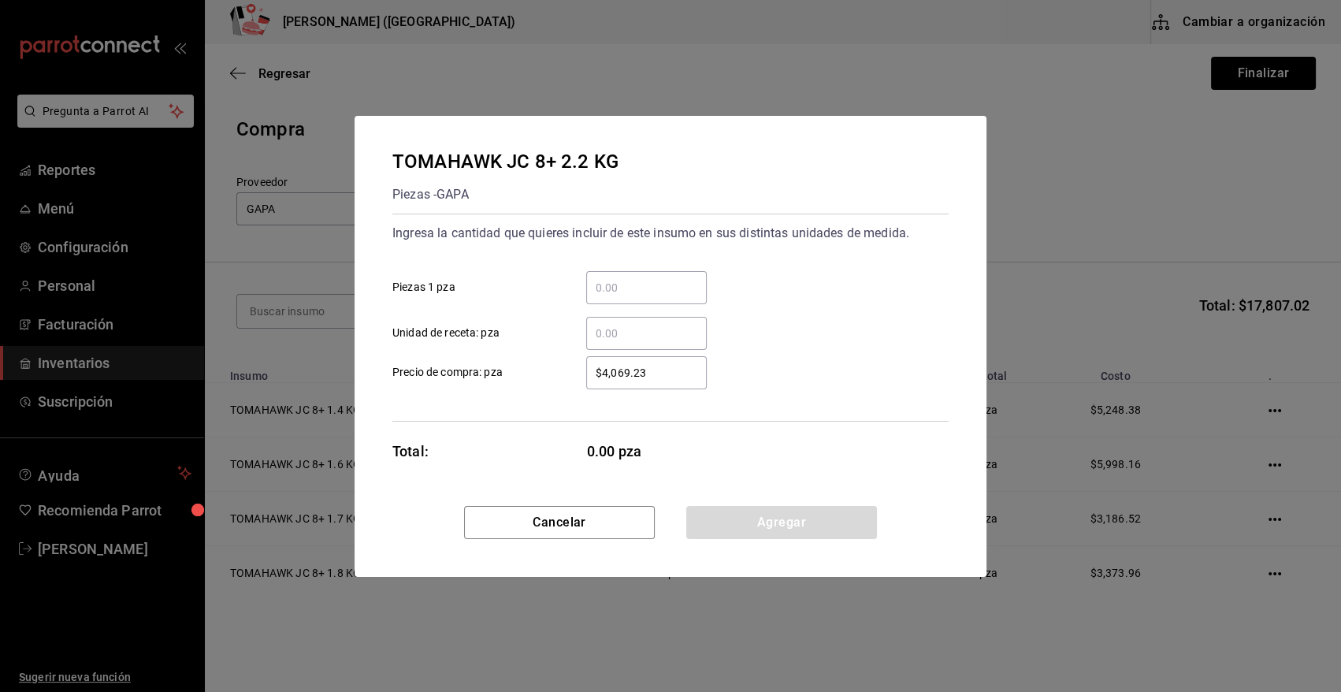
click at [631, 296] on input "​ Piezas 1 pza" at bounding box center [646, 287] width 121 height 19
type input "1"
click at [764, 255] on div "Ingresa la cantidad que quieres incluir de este insumo en sus distintas unidade…" at bounding box center [671, 285] width 556 height 129
drag, startPoint x: 674, startPoint y: 377, endPoint x: 516, endPoint y: 389, distance: 158.1
click at [516, 389] on div "Ingresa la cantidad que quieres incluir de este insumo en sus distintas unidade…" at bounding box center [671, 318] width 556 height 208
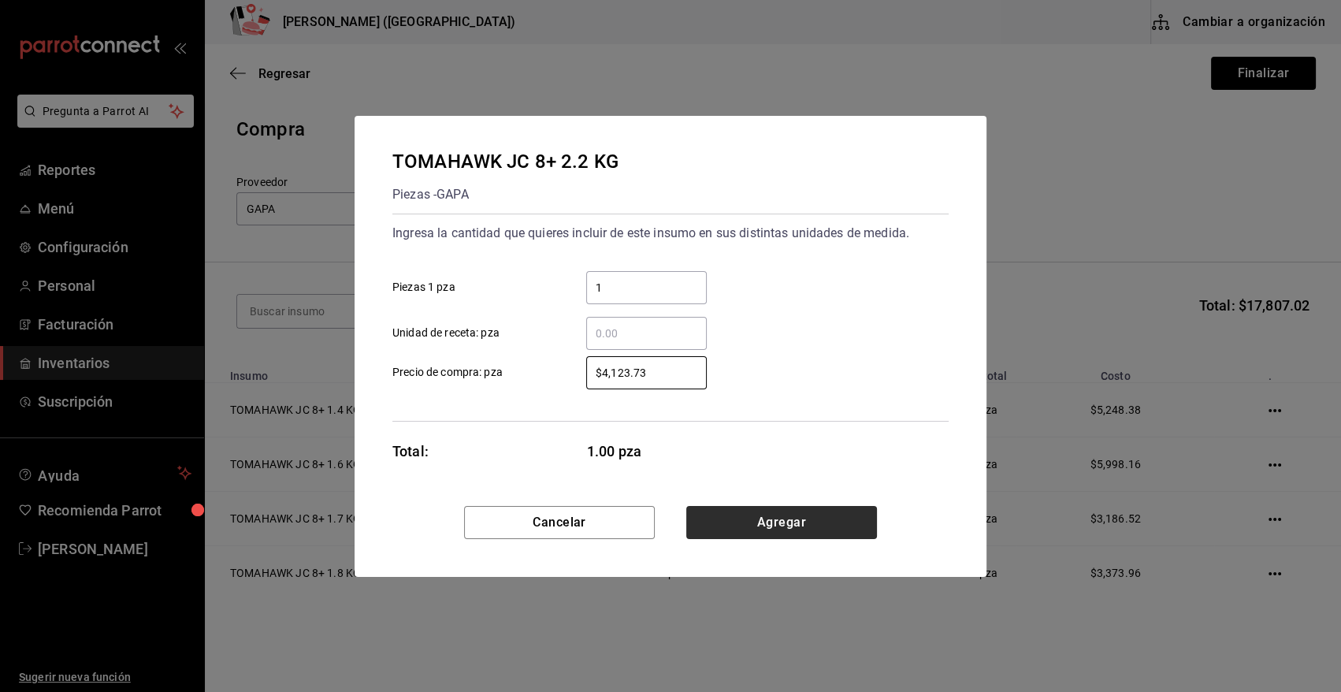
type input "$4,123.73"
click at [798, 513] on button "Agregar" at bounding box center [782, 522] width 191 height 33
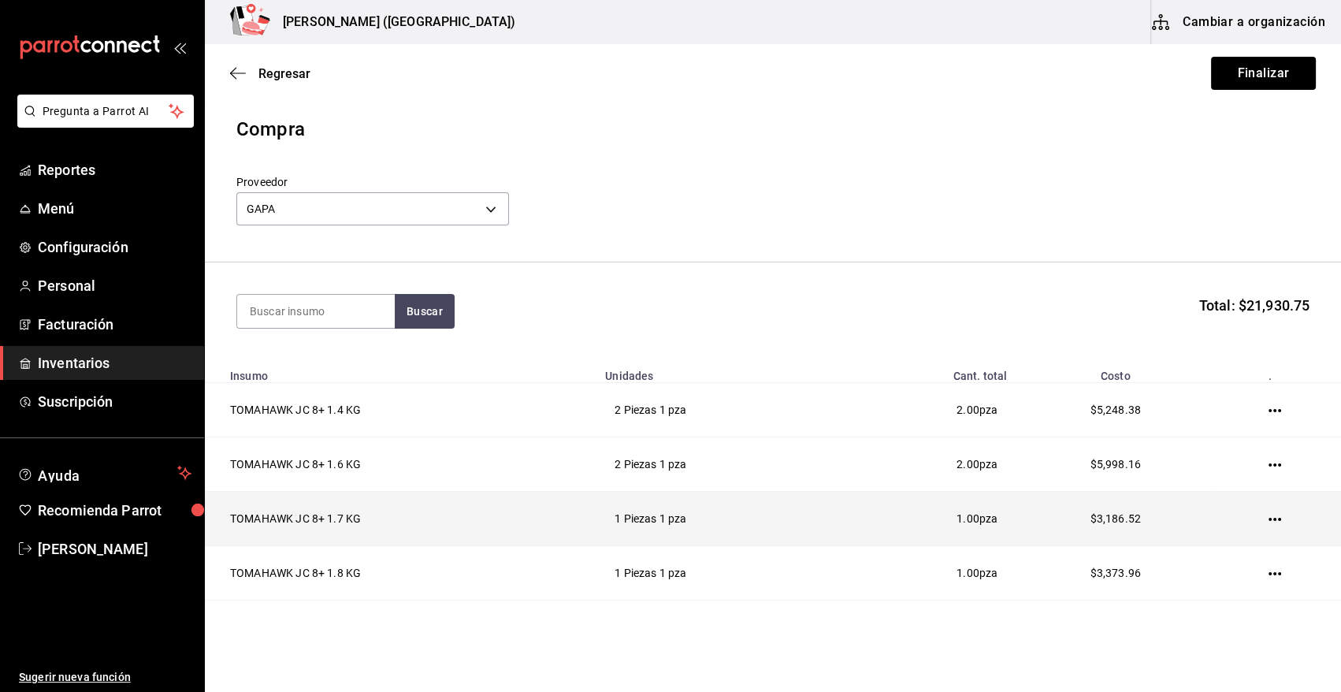
scroll to position [102, 0]
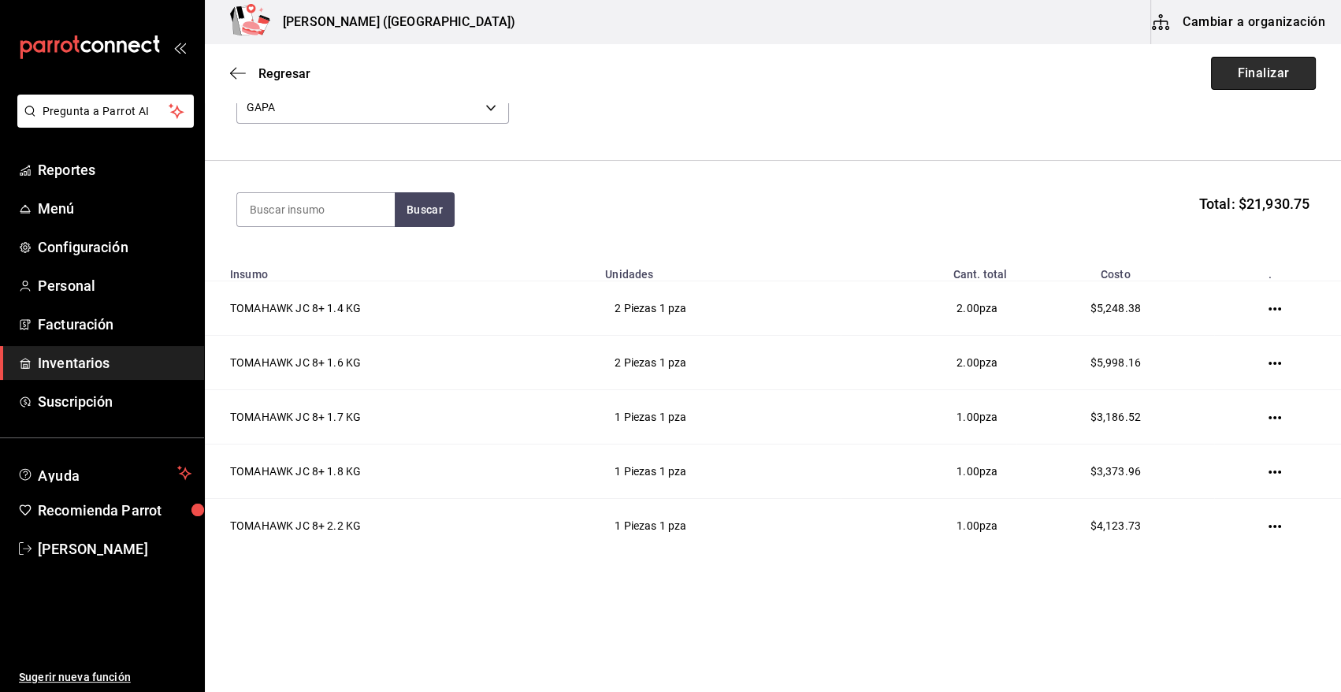
click at [1256, 79] on button "Finalizar" at bounding box center [1263, 73] width 105 height 33
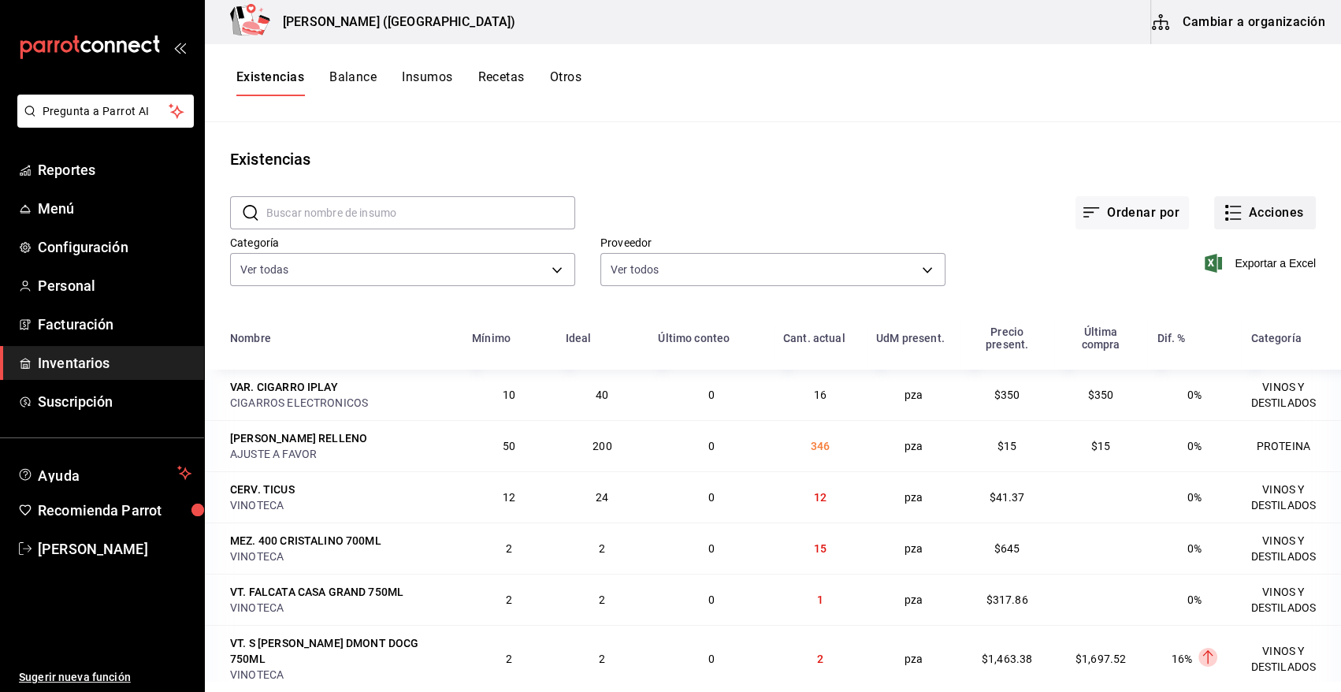
click at [1293, 212] on button "Acciones" at bounding box center [1266, 212] width 102 height 33
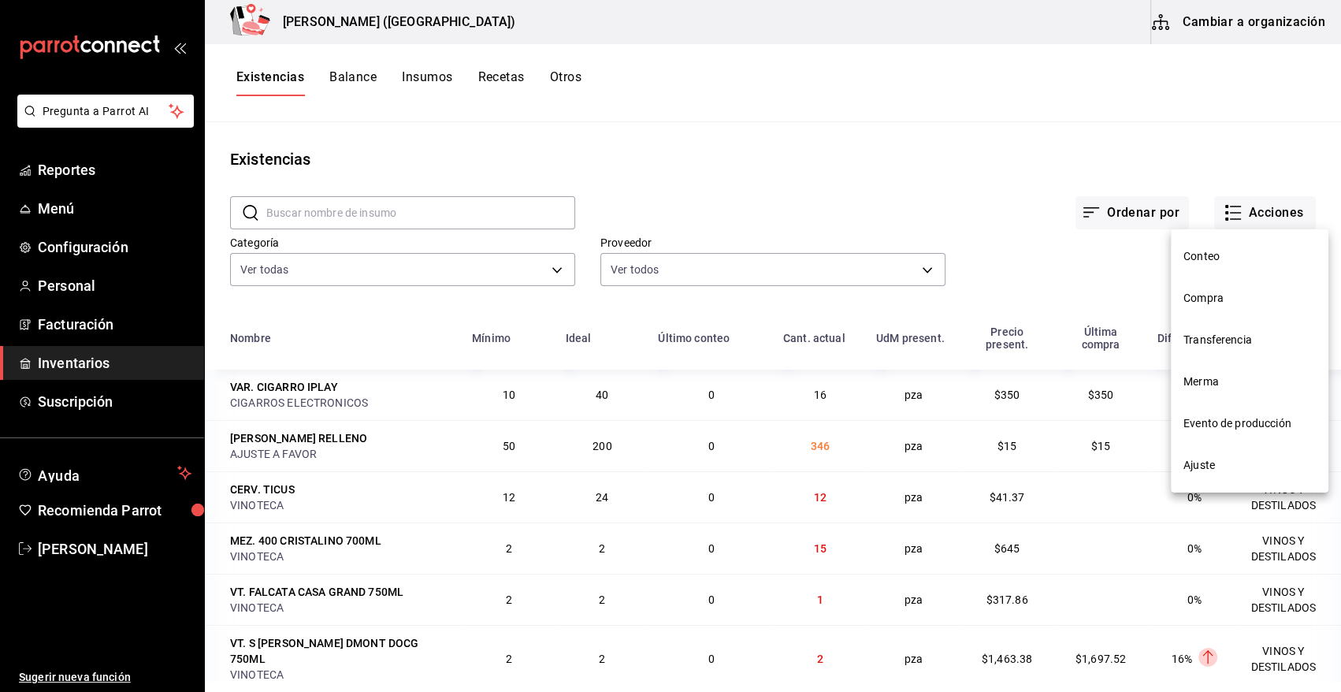
click at [1190, 300] on span "Compra" at bounding box center [1250, 298] width 132 height 17
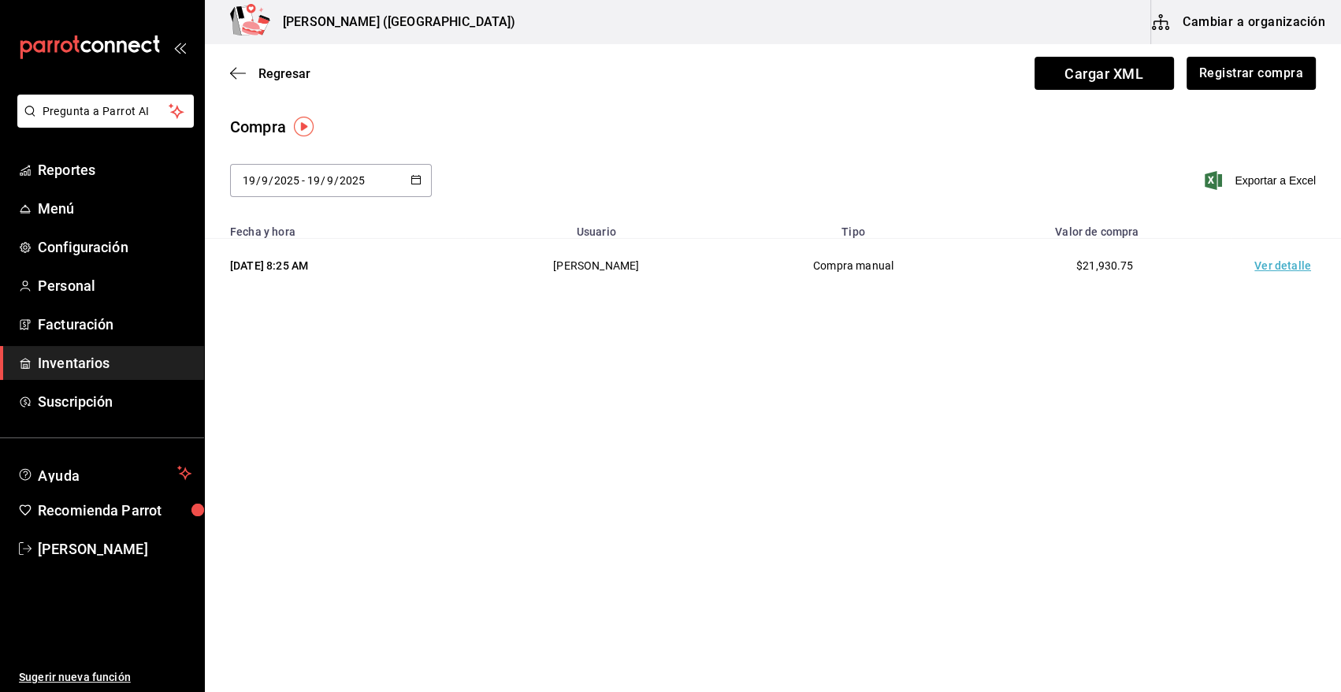
click at [1293, 268] on td "Ver detalle" at bounding box center [1286, 266] width 110 height 54
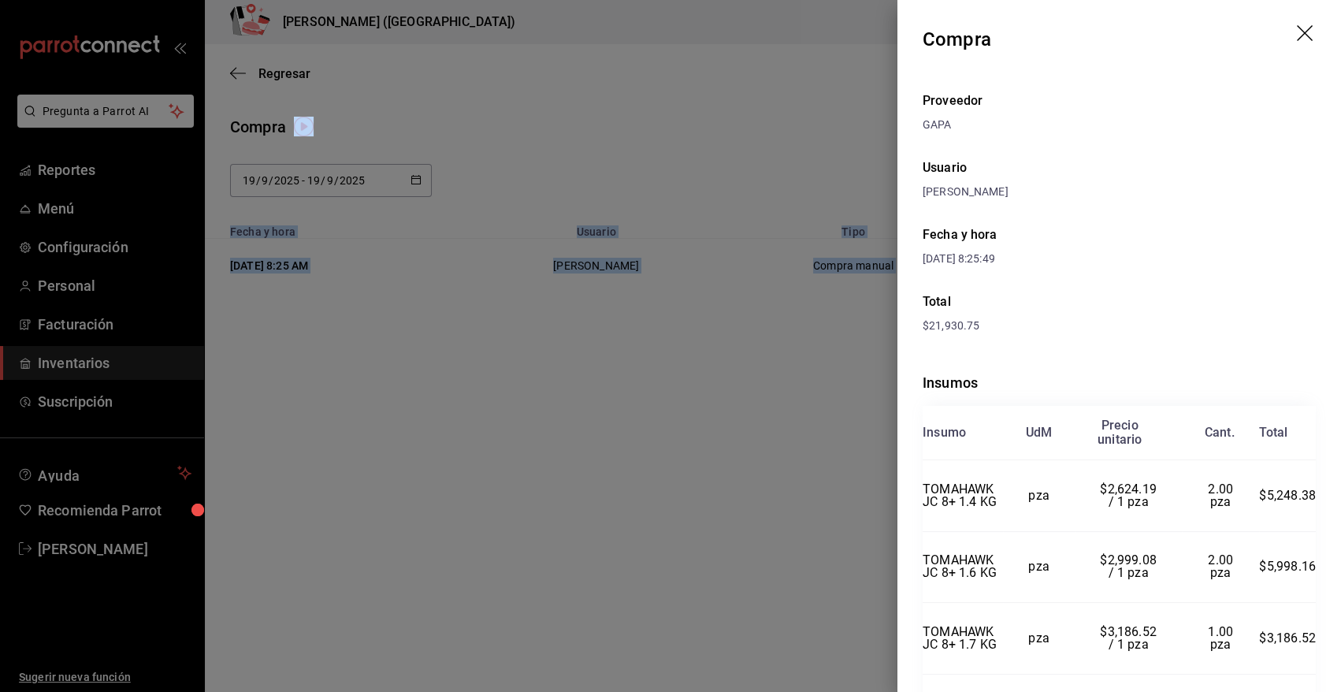
scroll to position [173, 0]
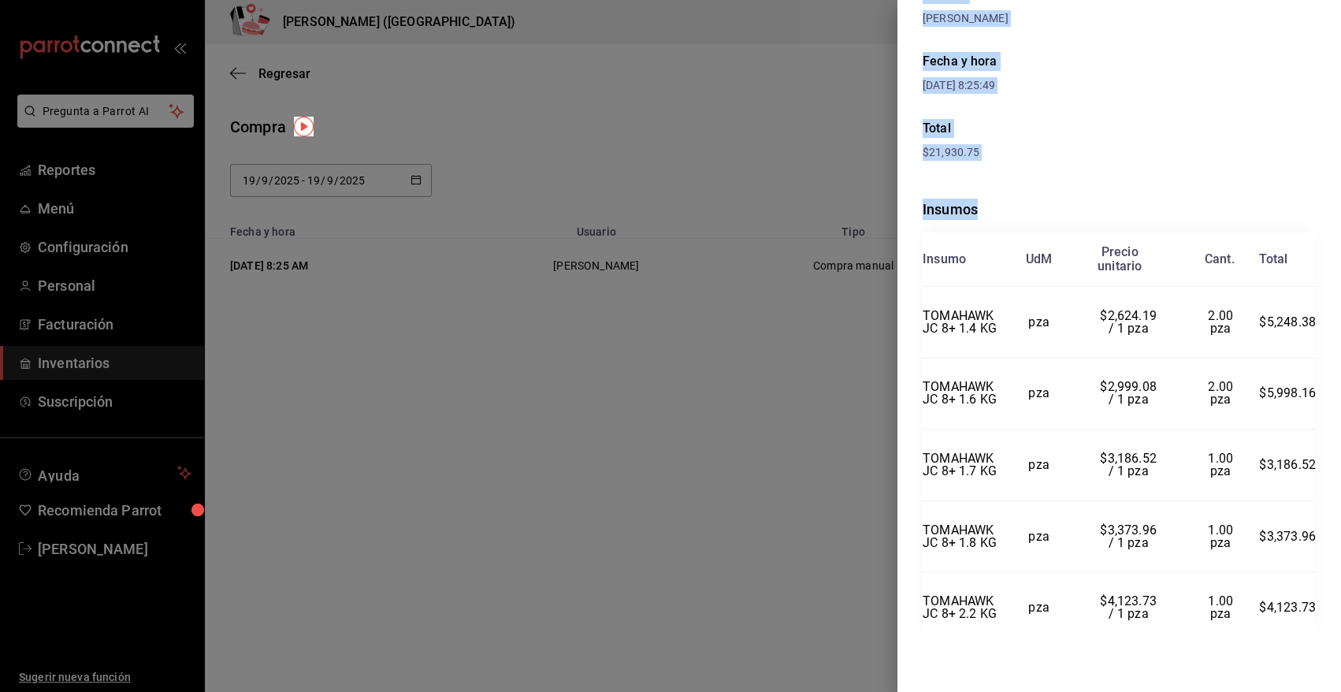
drag, startPoint x: 922, startPoint y: 38, endPoint x: 1322, endPoint y: 640, distance: 722.7
click at [1322, 640] on div "Compra Proveedor GAPA Usuario Heriberto Madalena Fecha y hora 19/09/2025 8:25:4…" at bounding box center [1120, 346] width 444 height 692
copy div "Compra Proveedor GAPA Usuario Heriberto Madalena Fecha y hora 19/09/2025 8:25:4…"
